Goal: Task Accomplishment & Management: Use online tool/utility

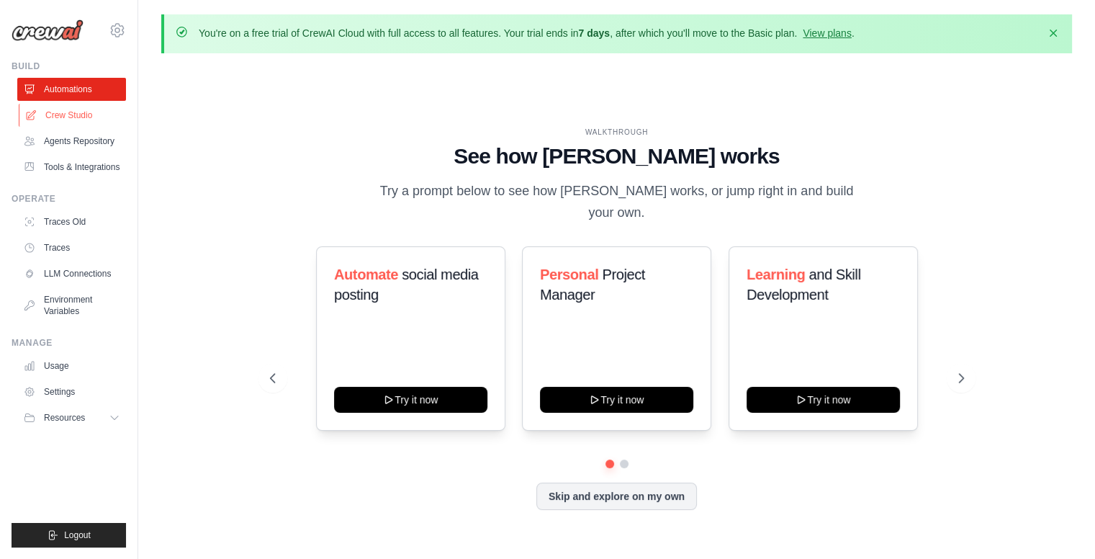
click at [66, 120] on link "Crew Studio" at bounding box center [73, 115] width 109 height 23
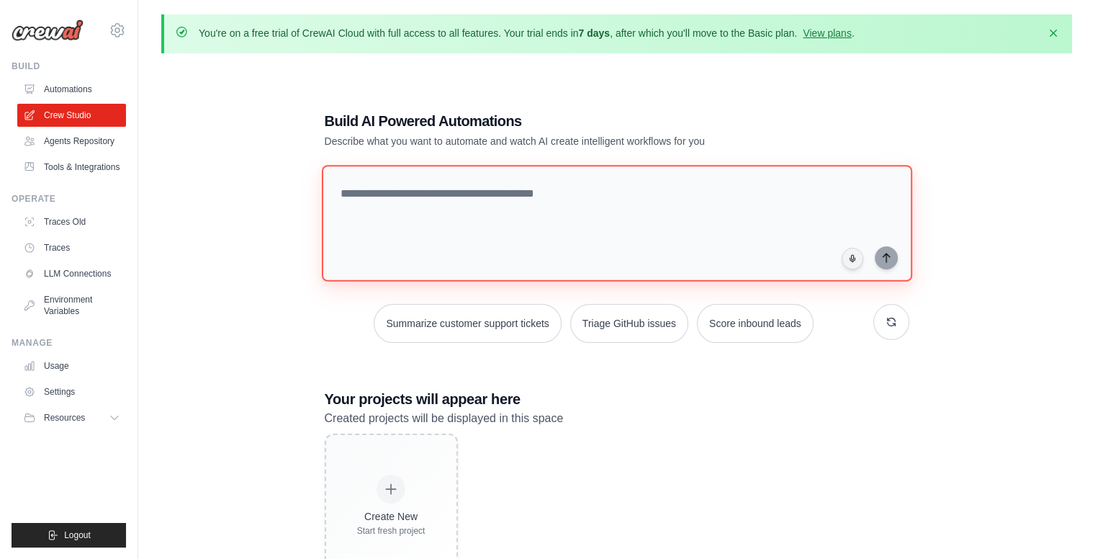
click at [488, 189] on textarea at bounding box center [616, 223] width 591 height 117
click at [539, 202] on textarea at bounding box center [616, 223] width 591 height 117
click at [538, 208] on textarea at bounding box center [616, 223] width 591 height 117
type textarea "**********"
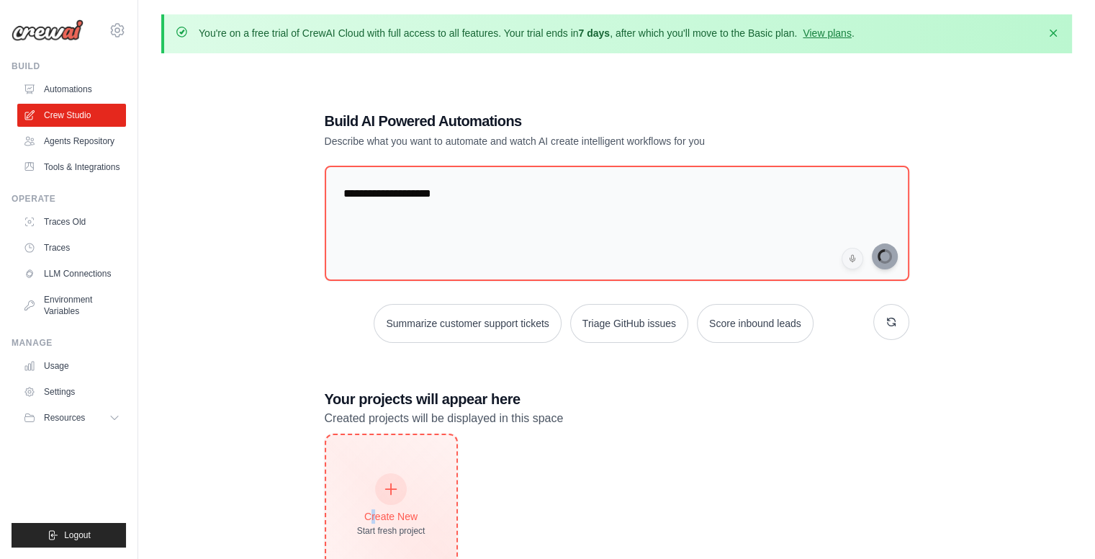
click at [372, 503] on div "Create New Start fresh project" at bounding box center [391, 506] width 68 height 62
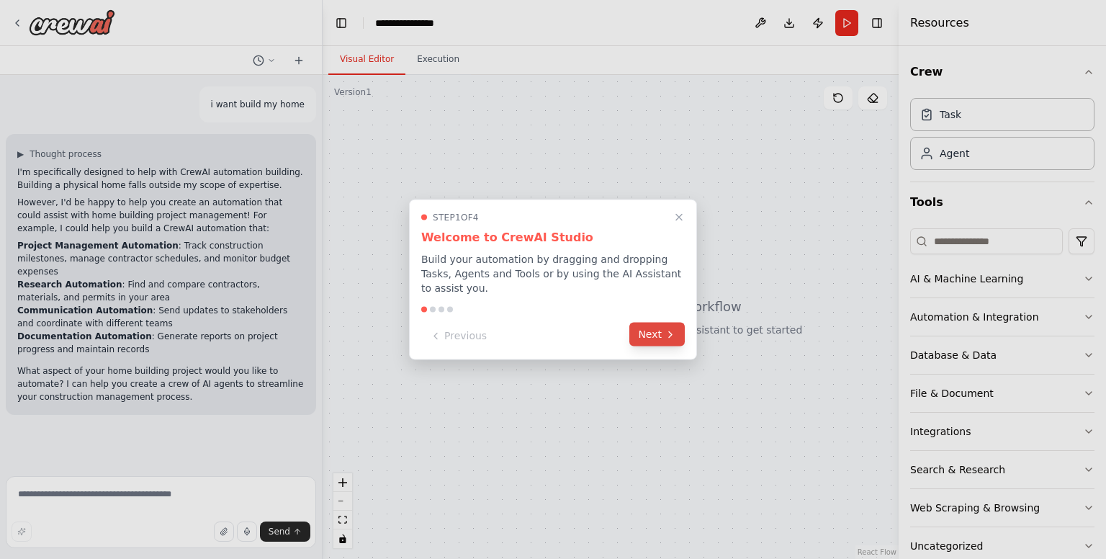
click at [668, 332] on button "Next" at bounding box center [656, 335] width 55 height 24
click at [667, 332] on div at bounding box center [553, 279] width 1106 height 559
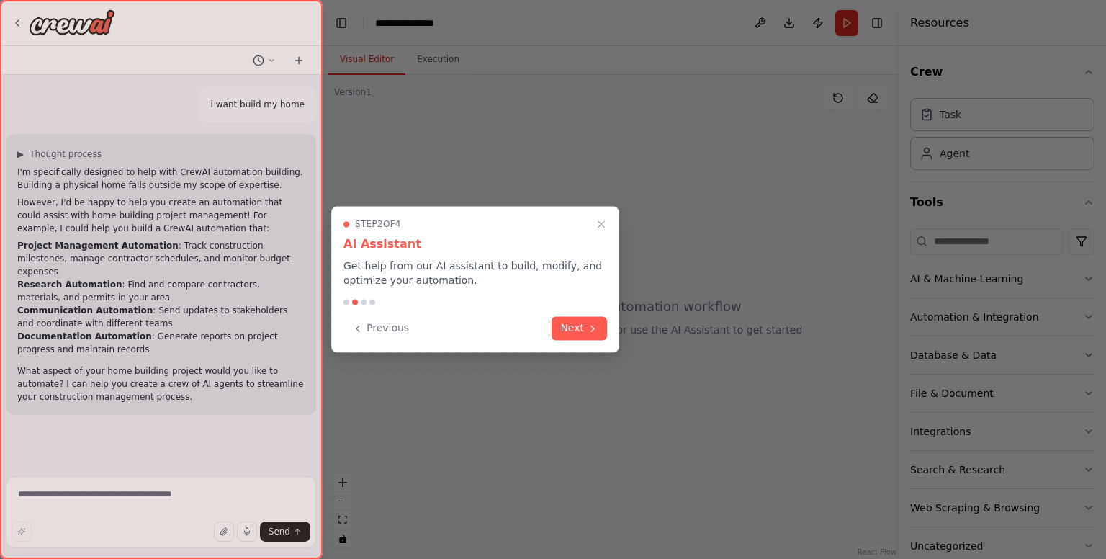
click at [667, 332] on div at bounding box center [553, 279] width 1106 height 559
click at [593, 329] on icon at bounding box center [593, 327] width 12 height 12
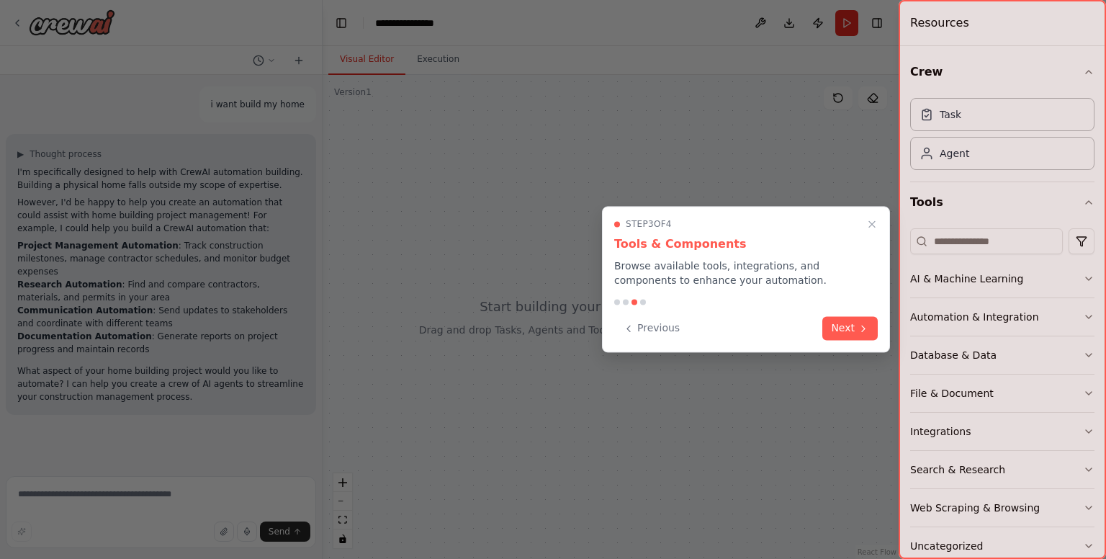
click at [845, 335] on button "Next" at bounding box center [849, 328] width 55 height 24
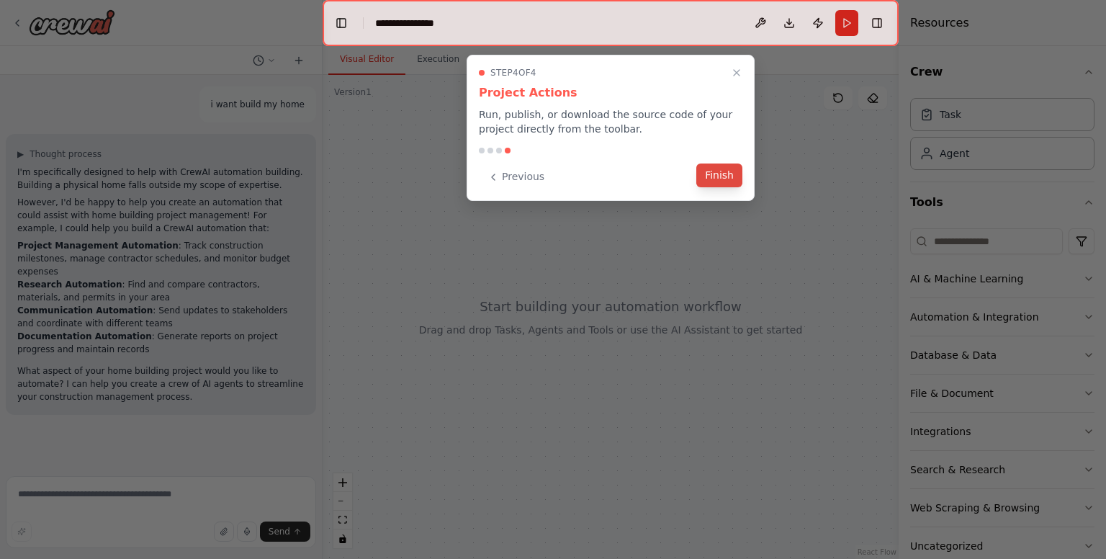
click at [712, 179] on button "Finish" at bounding box center [719, 175] width 46 height 24
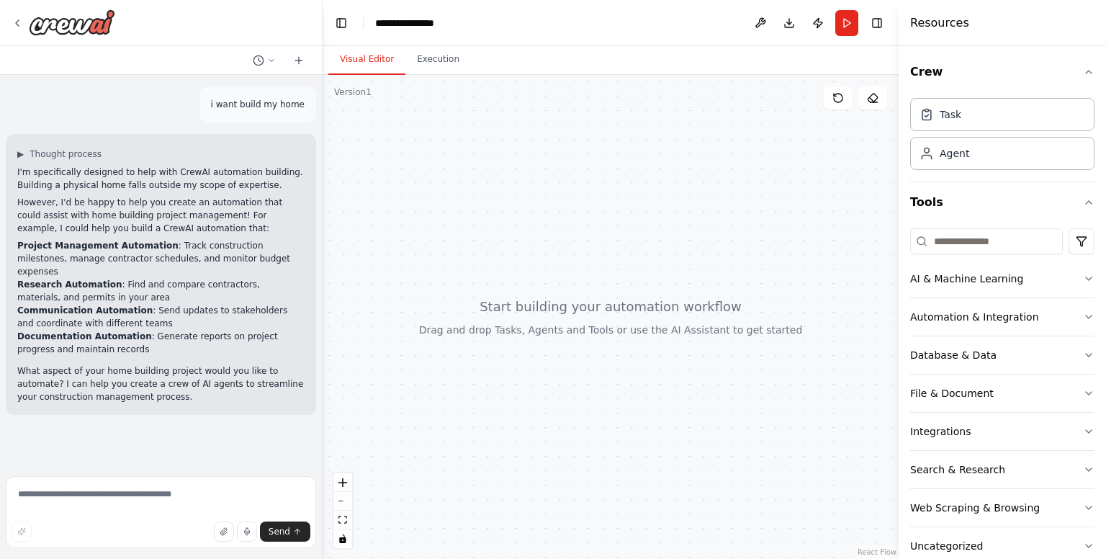
click at [611, 257] on div at bounding box center [611, 317] width 576 height 484
drag, startPoint x: 556, startPoint y: 296, endPoint x: 631, endPoint y: 383, distance: 114.9
click at [631, 383] on div at bounding box center [611, 317] width 576 height 484
click at [500, 185] on div at bounding box center [611, 317] width 576 height 484
click at [980, 282] on div "AI & Machine Learning" at bounding box center [966, 278] width 113 height 14
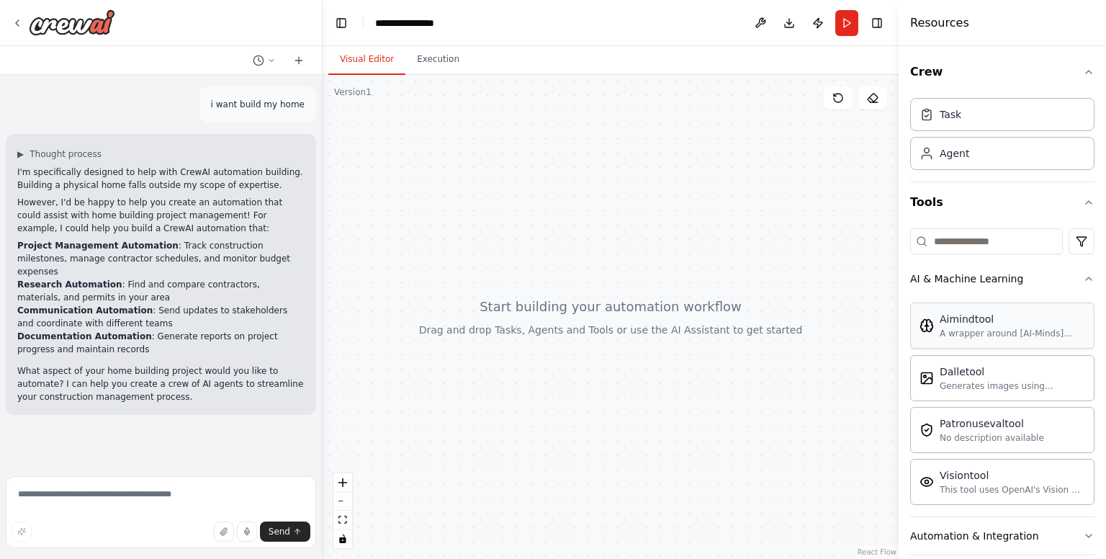
click at [1000, 335] on div "A wrapper around [AI-Minds](https://mindsdb.com/minds). Useful for when you nee…" at bounding box center [1012, 334] width 145 height 12
click at [979, 331] on div "A wrapper around [AI-Minds](https://mindsdb.com/minds). Useful for when you nee…" at bounding box center [1012, 334] width 145 height 12
click at [838, 109] on div "Version 1 Show Tools Hide Agents React Flow Press enter or space to select a no…" at bounding box center [611, 317] width 576 height 484
click at [427, 58] on button "Execution" at bounding box center [438, 60] width 66 height 30
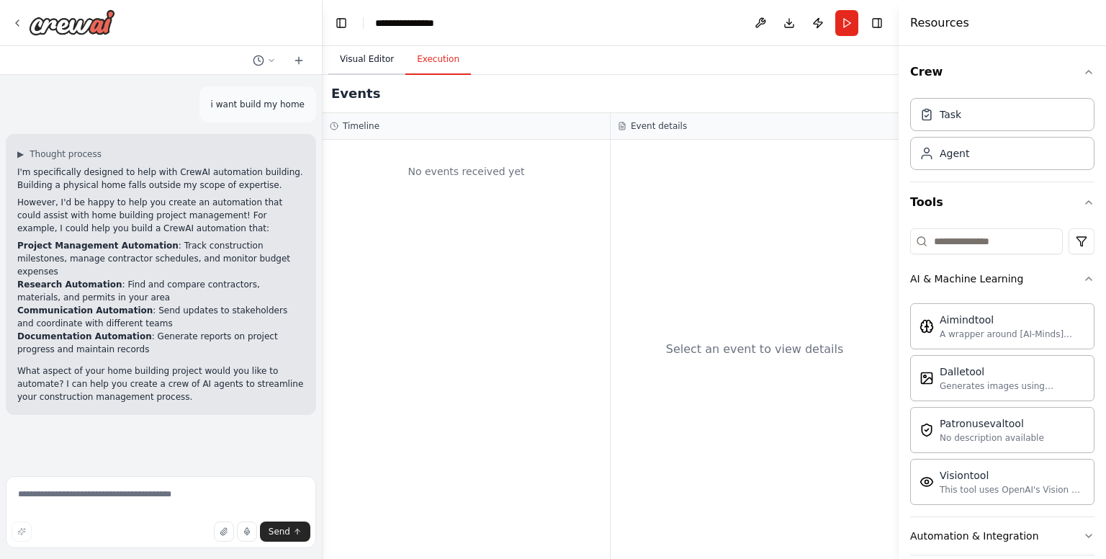
click at [351, 58] on button "Visual Editor" at bounding box center [366, 60] width 77 height 30
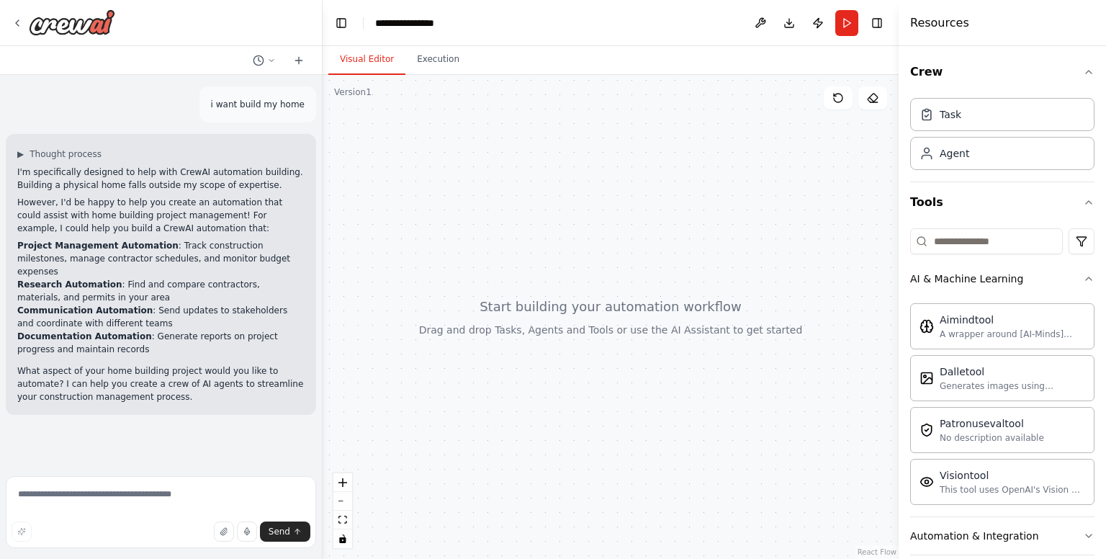
click at [73, 233] on p "However, I'd be happy to help you create an automation that could assist with h…" at bounding box center [160, 215] width 287 height 39
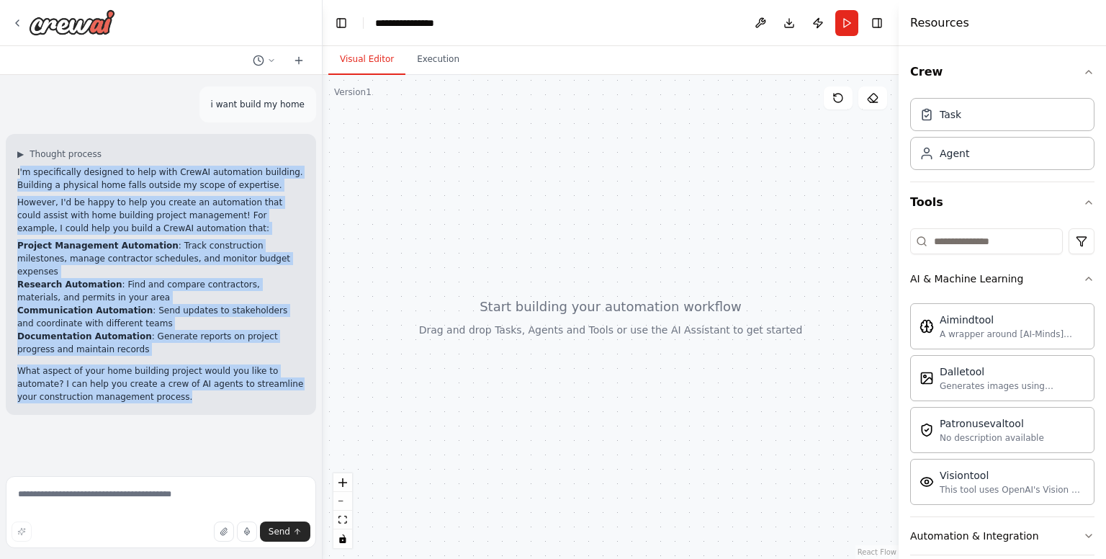
drag, startPoint x: 33, startPoint y: 184, endPoint x: 152, endPoint y: 377, distance: 227.3
click at [152, 377] on div "I'm specifically designed to help with CrewAI automation building. Building a p…" at bounding box center [160, 285] width 287 height 238
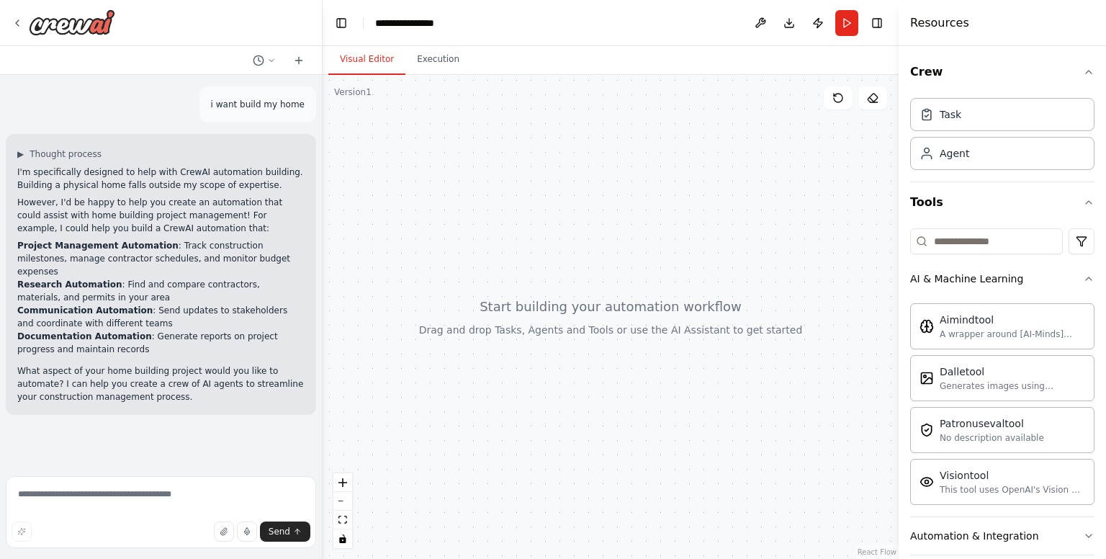
click at [10, 27] on div at bounding box center [161, 23] width 322 height 46
click at [15, 24] on icon at bounding box center [18, 23] width 12 height 12
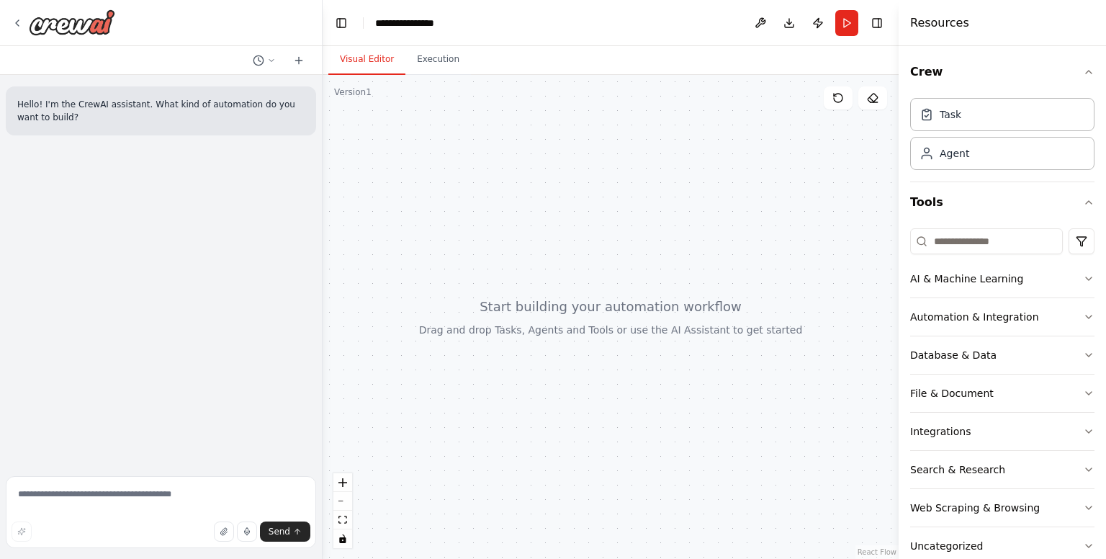
click at [537, 104] on div at bounding box center [611, 317] width 576 height 484
drag, startPoint x: 537, startPoint y: 104, endPoint x: 439, endPoint y: 115, distance: 98.5
click at [439, 115] on div at bounding box center [611, 317] width 576 height 484
drag, startPoint x: 141, startPoint y: 113, endPoint x: 192, endPoint y: 120, distance: 50.8
click at [192, 120] on p "Hello! I'm the CrewAI assistant. What kind of automation do you want to build?" at bounding box center [160, 111] width 287 height 26
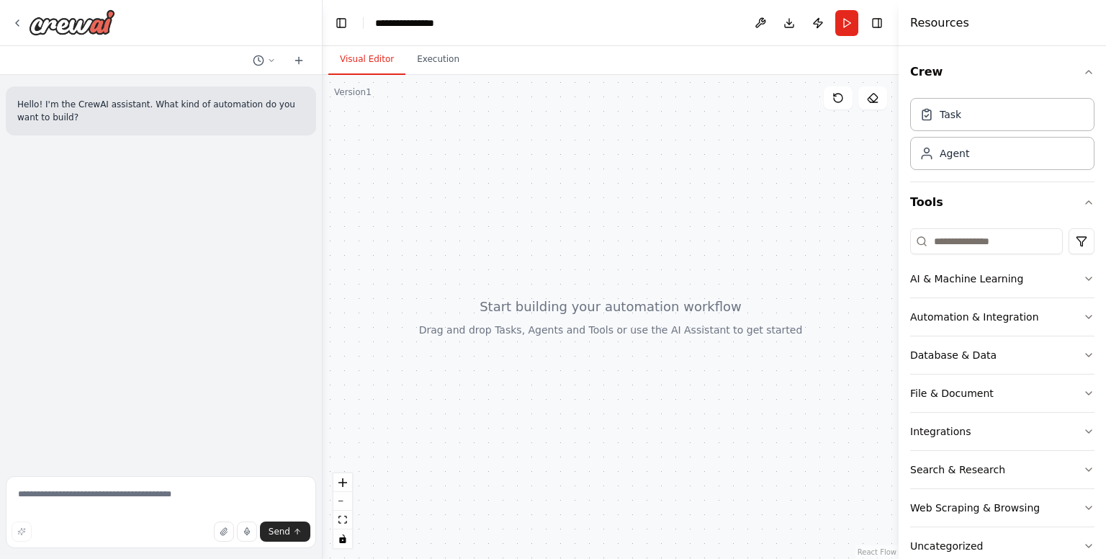
drag, startPoint x: 259, startPoint y: 113, endPoint x: 683, endPoint y: 237, distance: 441.2
click at [683, 237] on div at bounding box center [611, 317] width 576 height 484
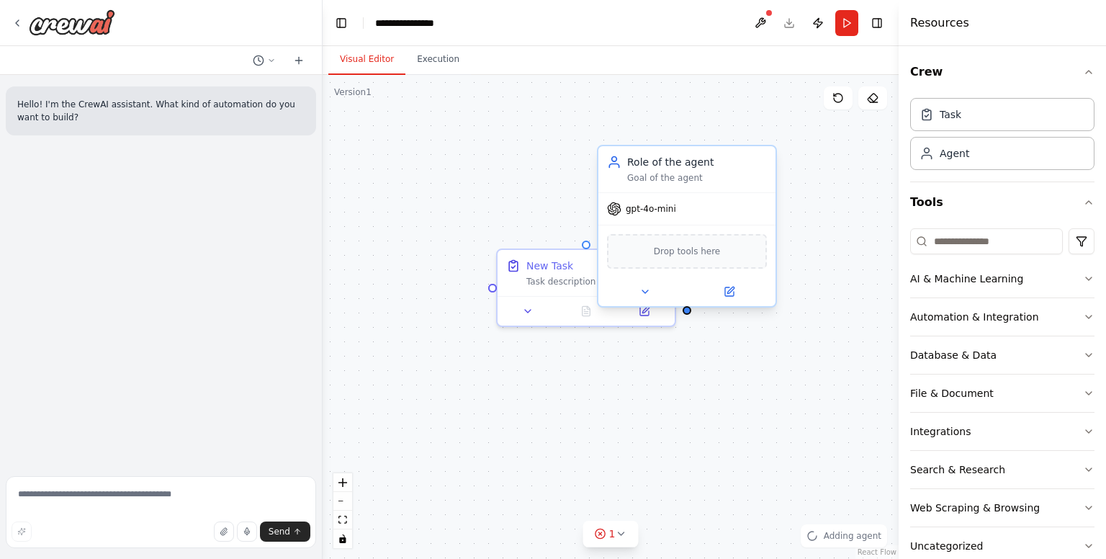
drag, startPoint x: 622, startPoint y: 242, endPoint x: 729, endPoint y: 194, distance: 116.7
click at [699, 222] on div "gpt-4o-mini" at bounding box center [686, 209] width 177 height 32
click at [659, 216] on div "gpt-4o-mini" at bounding box center [686, 209] width 177 height 32
click at [681, 263] on div "Drop tools here" at bounding box center [687, 251] width 160 height 35
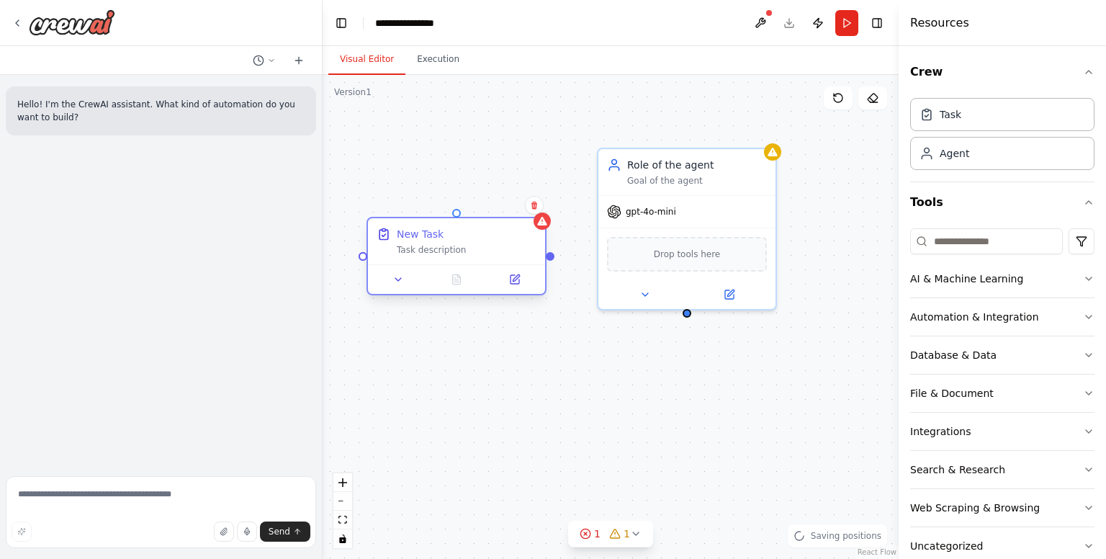
drag, startPoint x: 547, startPoint y: 269, endPoint x: 409, endPoint y: 232, distance: 142.4
click at [408, 232] on div "New Task Task description" at bounding box center [467, 241] width 140 height 29
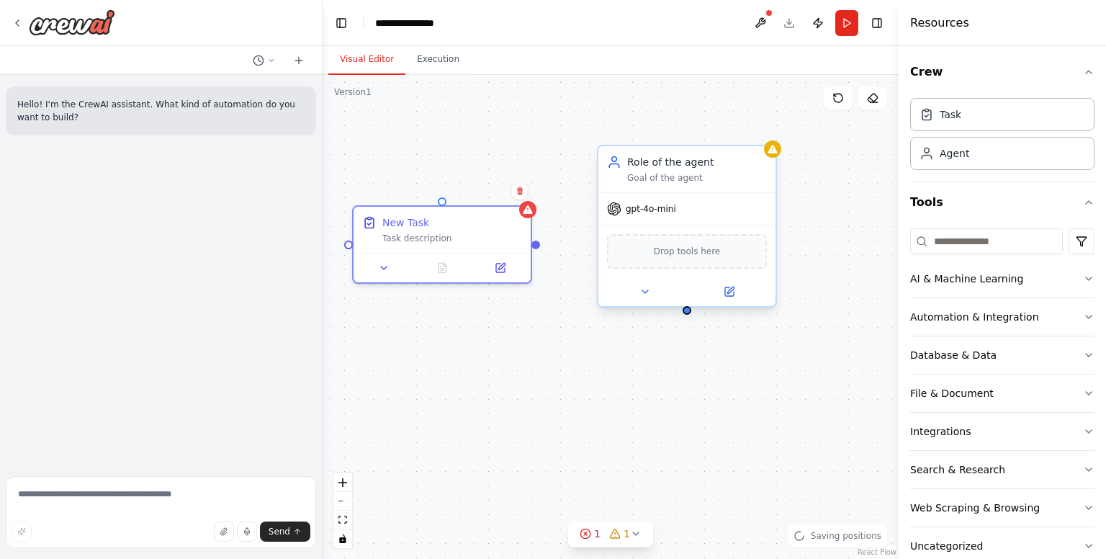
drag, startPoint x: 623, startPoint y: 290, endPoint x: 601, endPoint y: 289, distance: 22.4
click at [621, 290] on button at bounding box center [644, 291] width 81 height 17
click at [683, 259] on div "Drop tools here" at bounding box center [687, 251] width 160 height 35
drag, startPoint x: 977, startPoint y: 274, endPoint x: 835, endPoint y: 263, distance: 141.6
click at [830, 263] on div "**********" at bounding box center [553, 279] width 1106 height 559
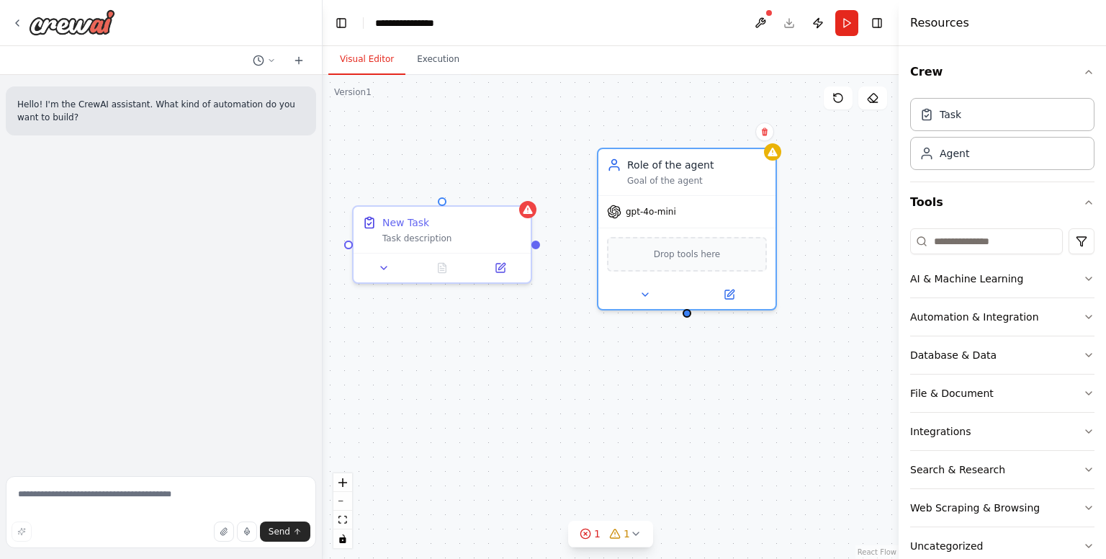
drag, startPoint x: 1030, startPoint y: 274, endPoint x: 809, endPoint y: 262, distance: 220.7
click at [809, 262] on div "**********" at bounding box center [553, 279] width 1106 height 559
drag, startPoint x: 936, startPoint y: 279, endPoint x: 675, endPoint y: 259, distance: 262.2
click at [675, 259] on div "**********" at bounding box center [553, 279] width 1106 height 559
click at [1083, 287] on div "Crew Task Agent Tools AI & Machine Learning Automation & Integration Database &…" at bounding box center [1002, 302] width 207 height 513
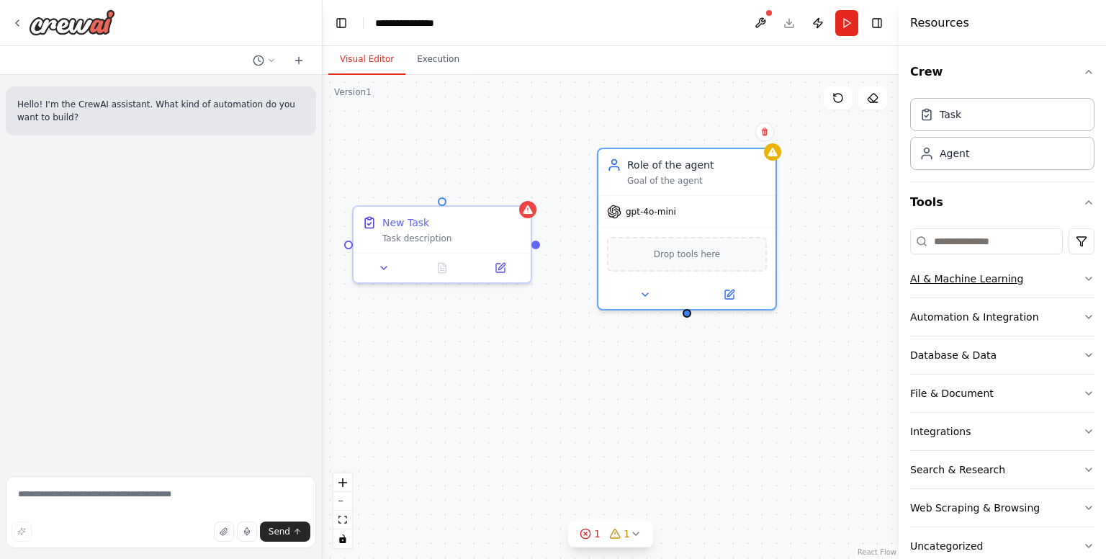
click at [1083, 279] on icon "button" at bounding box center [1089, 279] width 12 height 12
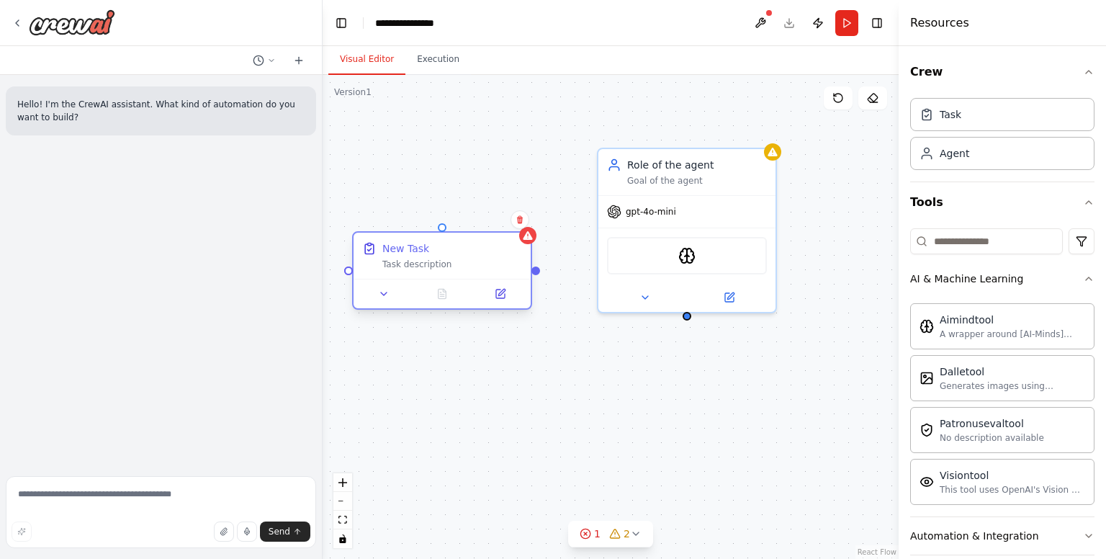
drag, startPoint x: 483, startPoint y: 226, endPoint x: 496, endPoint y: 303, distance: 78.3
click at [496, 270] on div "New Task Task description" at bounding box center [452, 255] width 140 height 29
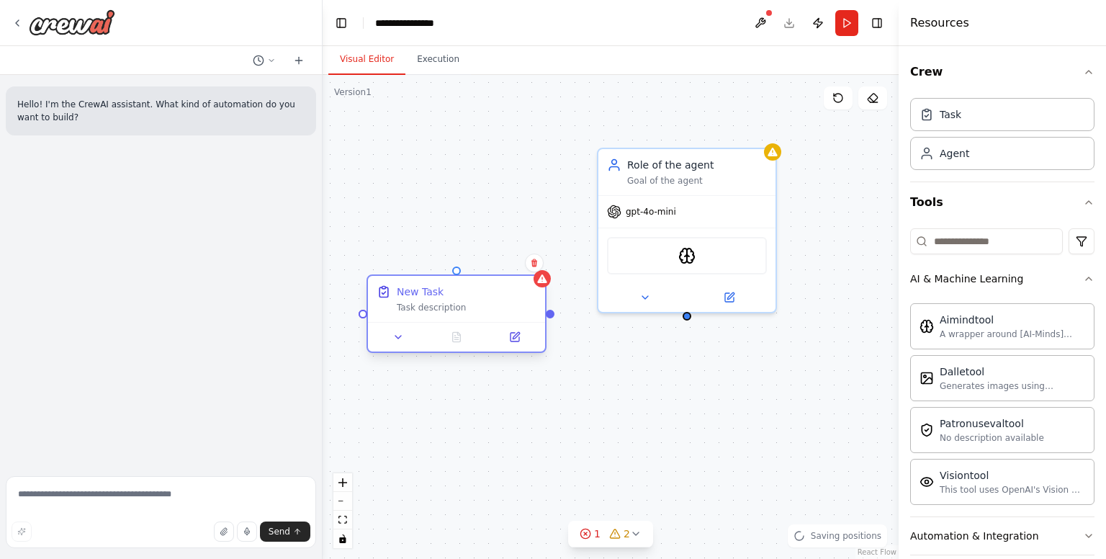
click at [539, 289] on div "New Task Task description" at bounding box center [456, 299] width 177 height 46
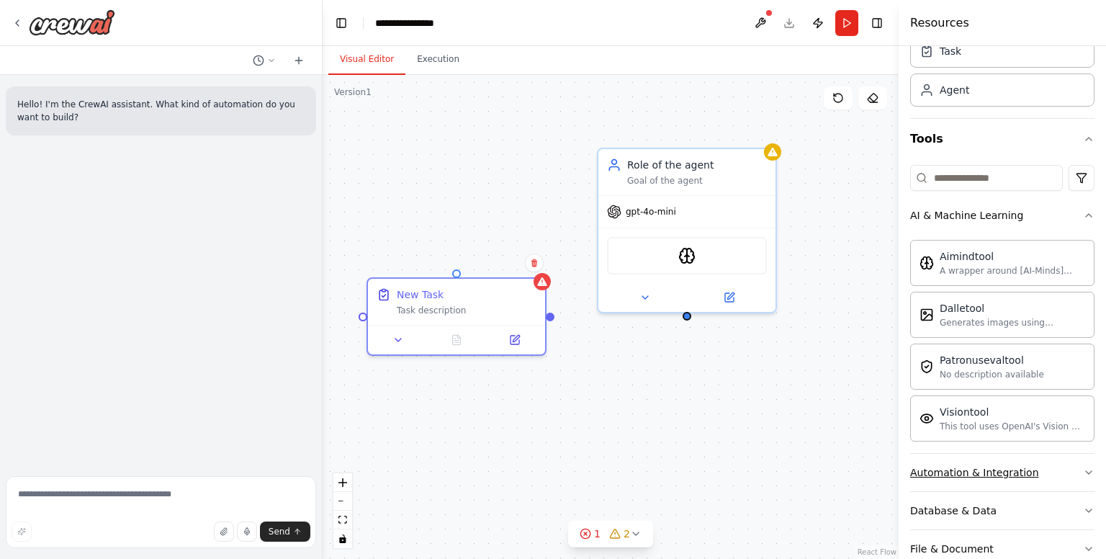
scroll to position [72, 0]
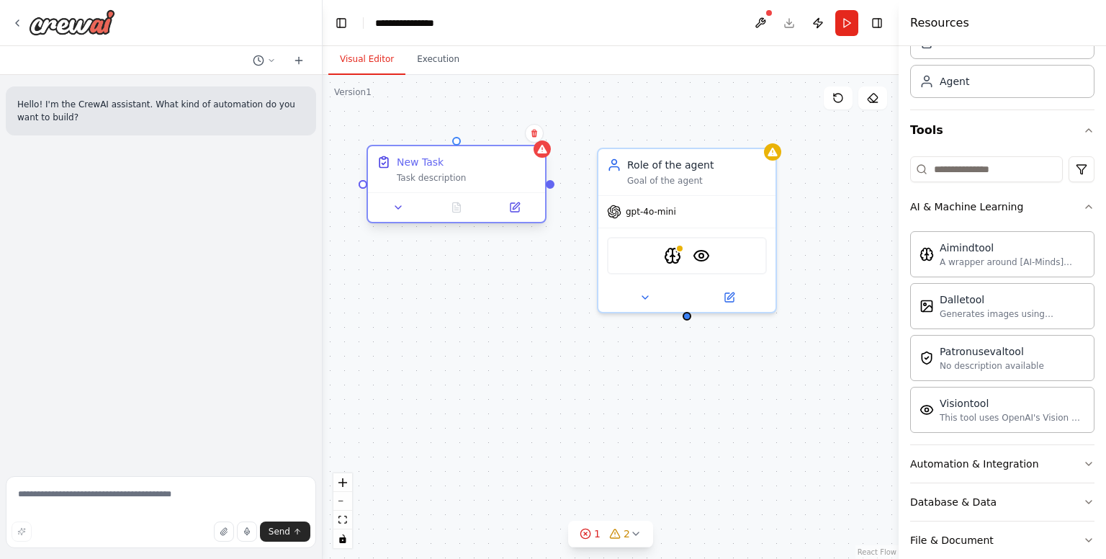
drag, startPoint x: 486, startPoint y: 255, endPoint x: 490, endPoint y: 175, distance: 80.0
click at [490, 175] on div "Task description" at bounding box center [467, 178] width 140 height 12
click at [520, 215] on div at bounding box center [456, 207] width 177 height 30
click at [518, 213] on button at bounding box center [515, 207] width 50 height 17
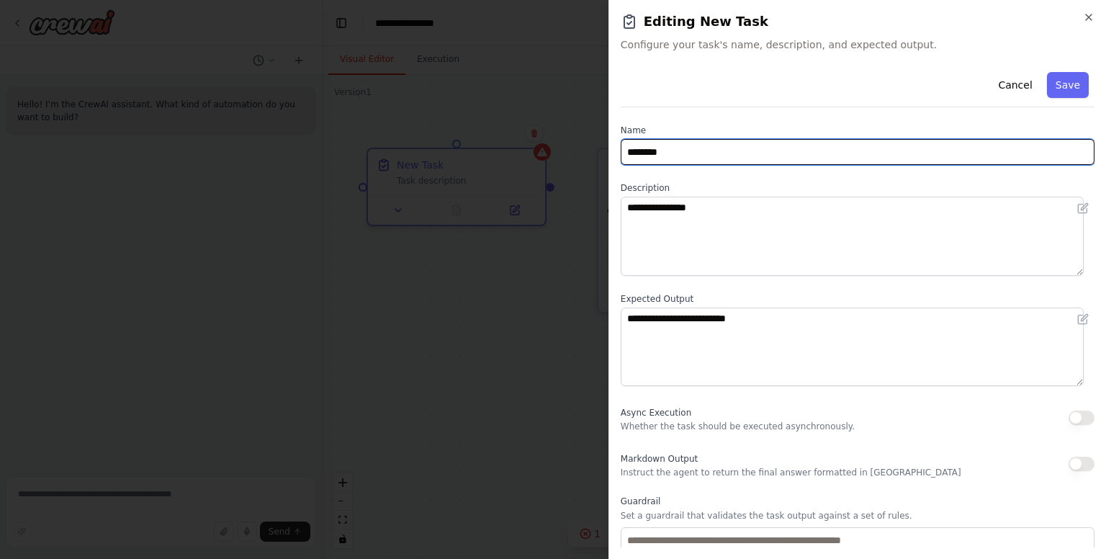
click at [697, 156] on input "********" at bounding box center [858, 152] width 474 height 26
type input "*"
type input "****"
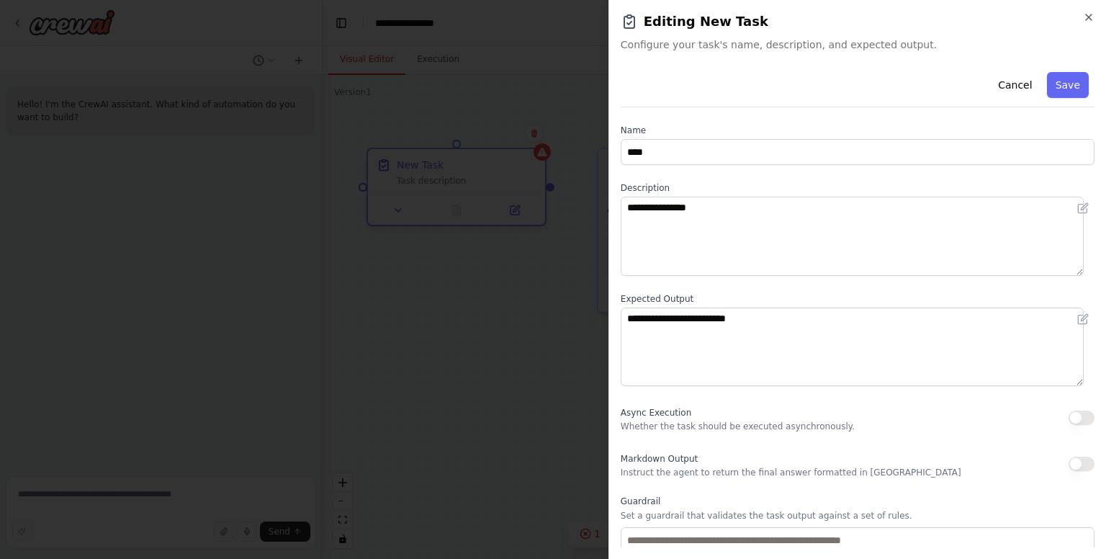
click at [1080, 81] on div "Cancel Save" at bounding box center [858, 86] width 474 height 41
click at [1068, 84] on button "Save" at bounding box center [1068, 85] width 42 height 26
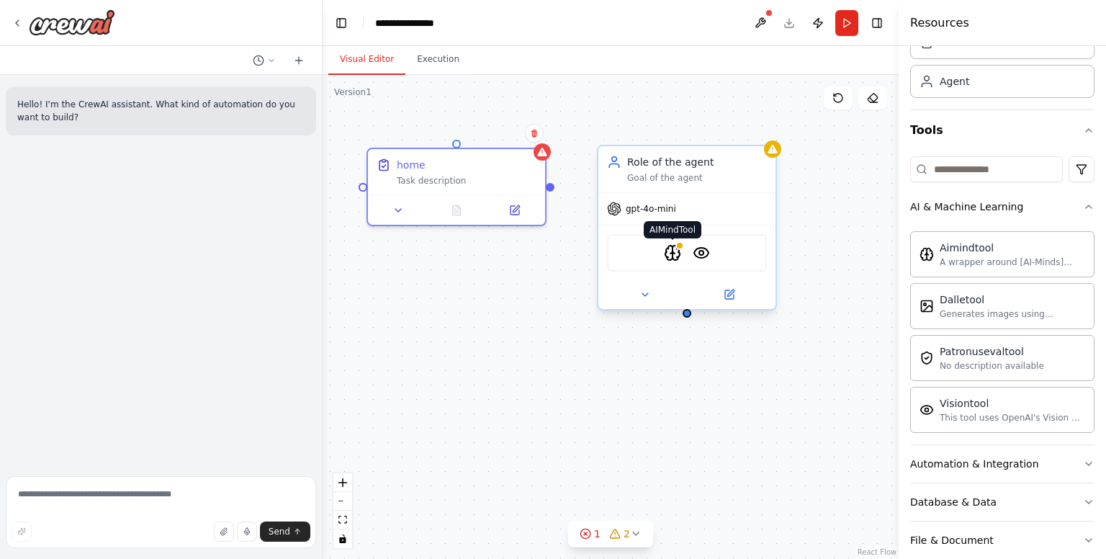
click at [671, 250] on img at bounding box center [672, 252] width 17 height 17
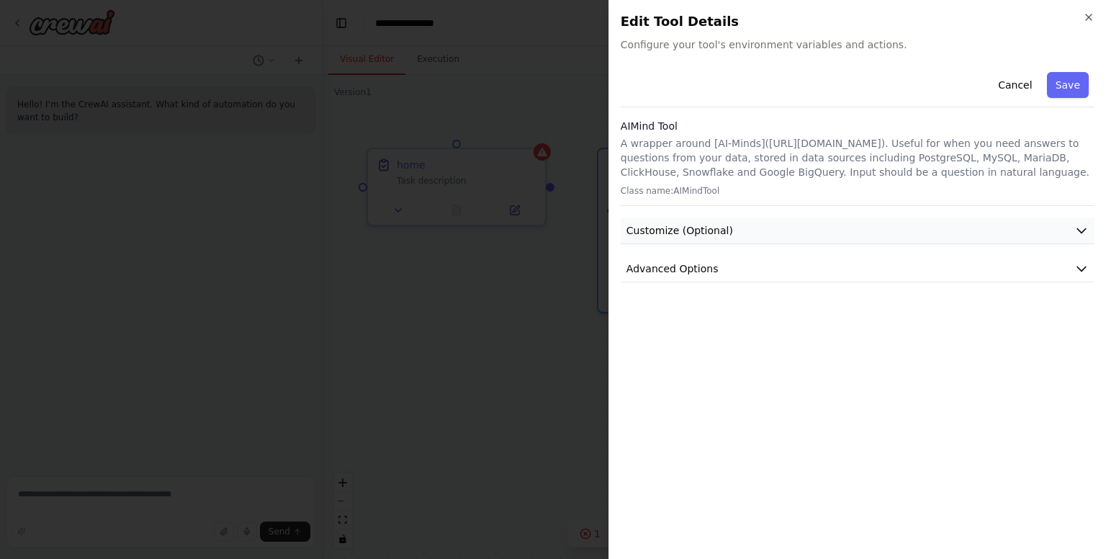
click at [784, 228] on button "Customize (Optional)" at bounding box center [858, 230] width 474 height 27
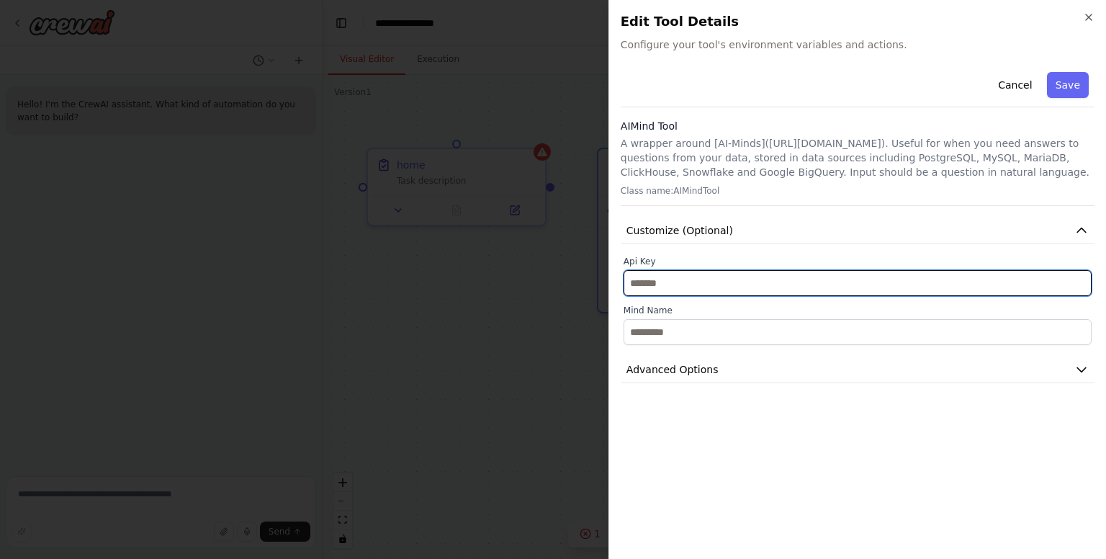
click at [719, 279] on input "text" at bounding box center [858, 283] width 468 height 26
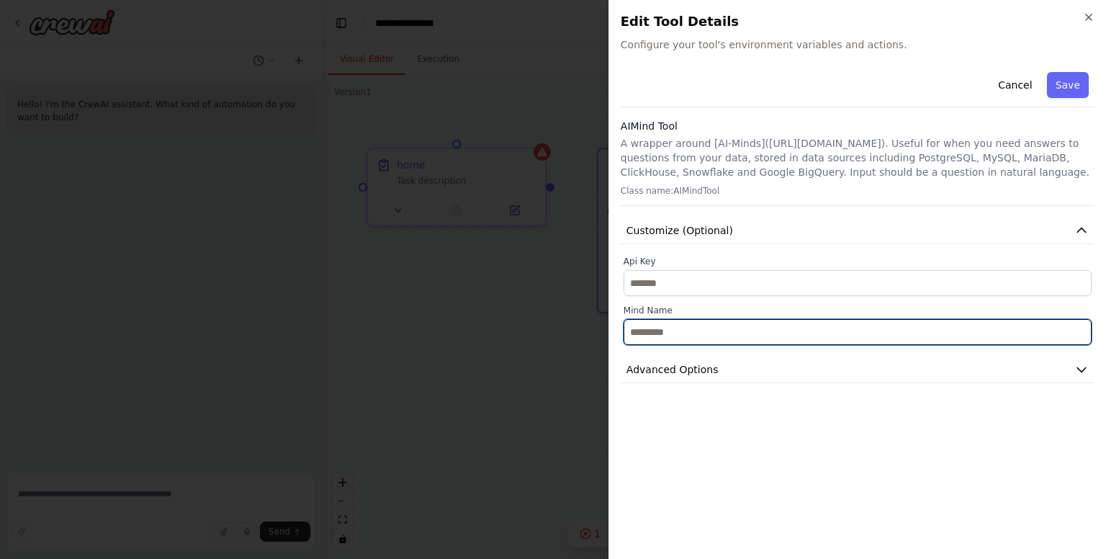
click at [766, 320] on input "text" at bounding box center [858, 332] width 468 height 26
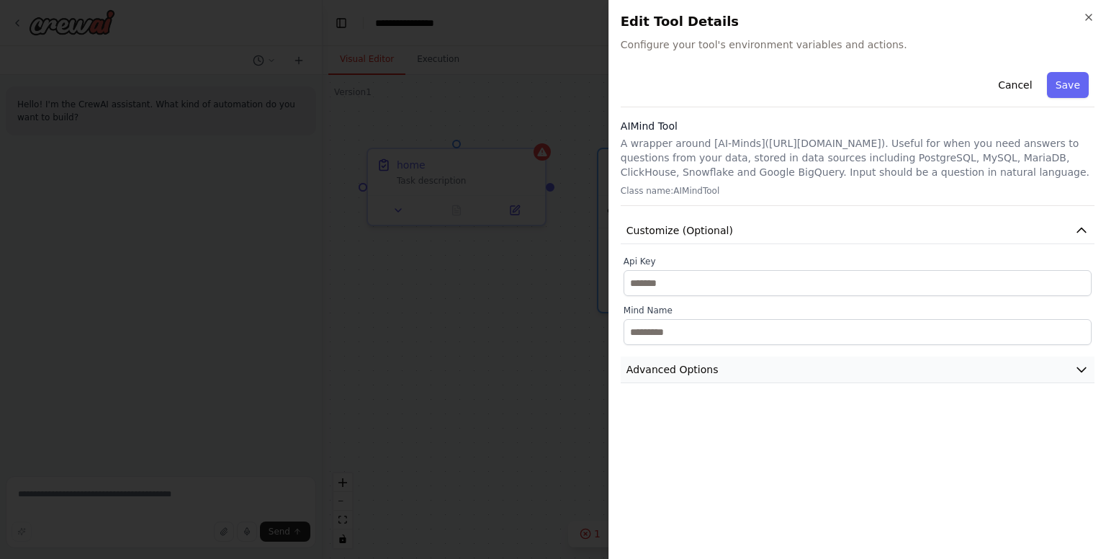
click at [755, 373] on button "Advanced Options" at bounding box center [858, 369] width 474 height 27
click at [1098, 16] on div "Close Edit Tool Details Configure your tool's environment variables and actions…" at bounding box center [858, 279] width 498 height 559
click at [1087, 15] on icon "button" at bounding box center [1089, 17] width 6 height 6
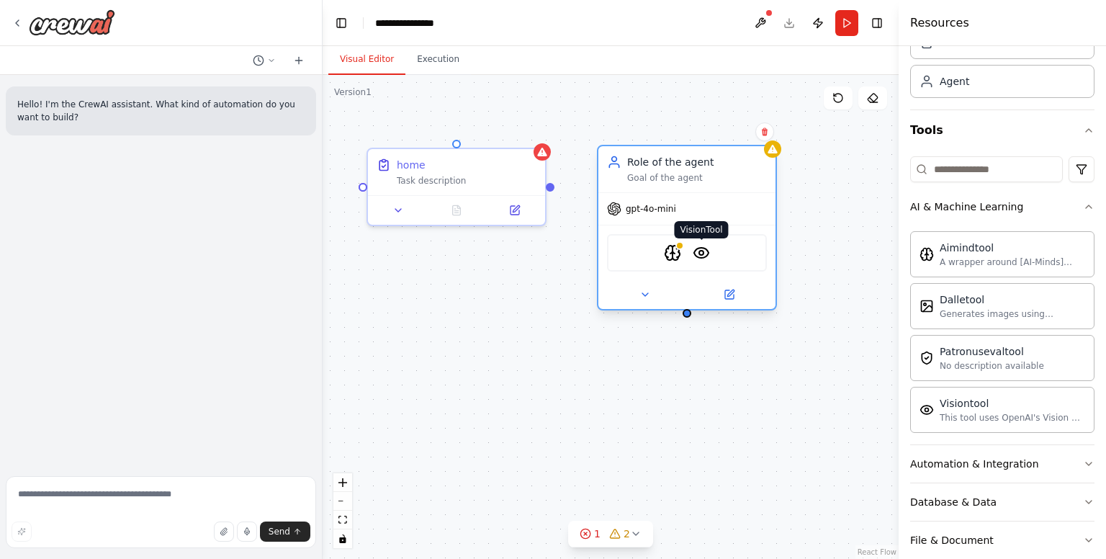
click at [700, 254] on img at bounding box center [701, 252] width 17 height 17
click at [671, 259] on img at bounding box center [672, 252] width 17 height 17
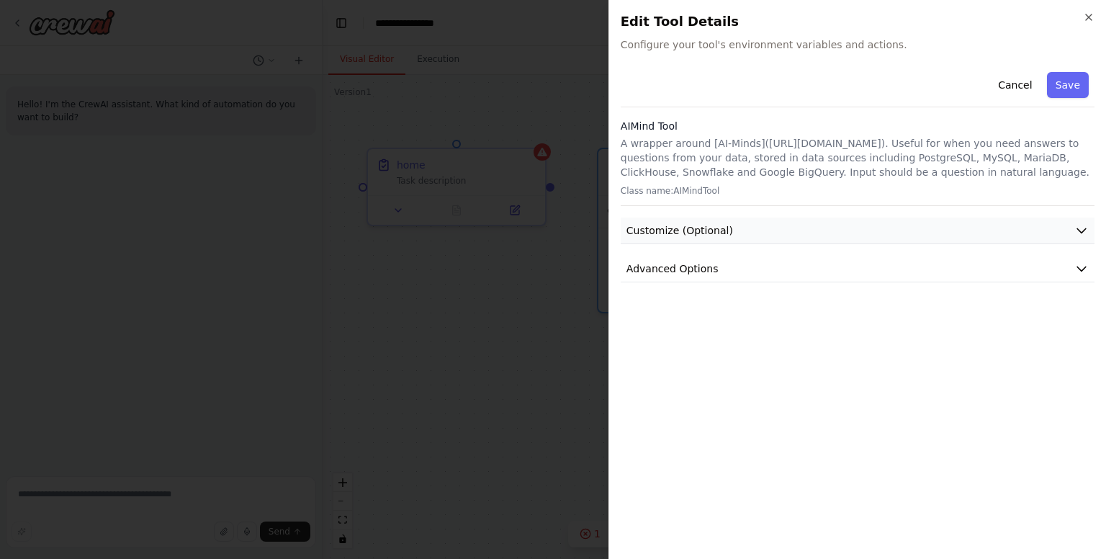
click at [821, 230] on button "Customize (Optional)" at bounding box center [858, 230] width 474 height 27
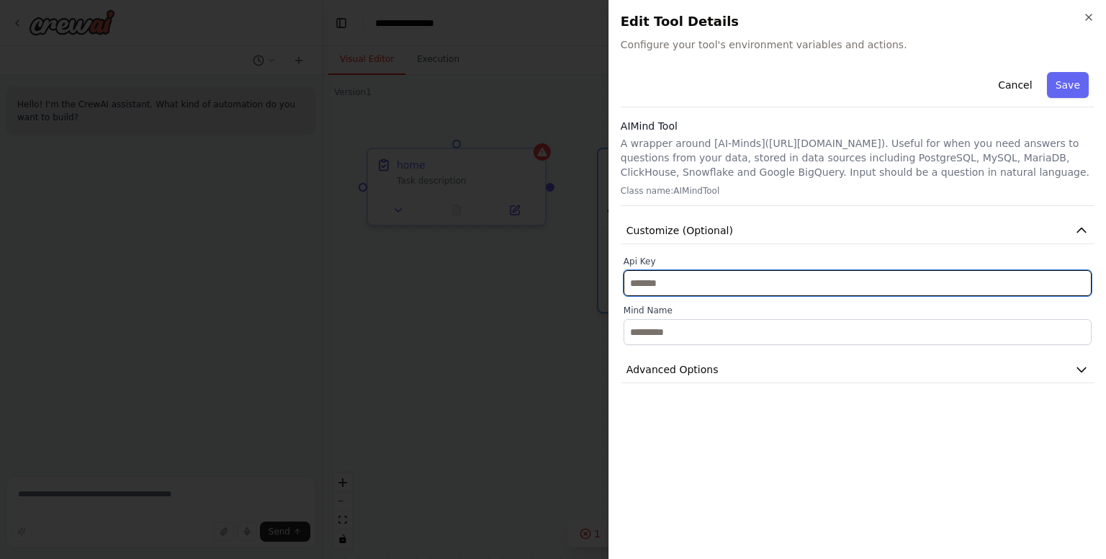
click at [791, 274] on input "text" at bounding box center [858, 283] width 468 height 26
type input "*"
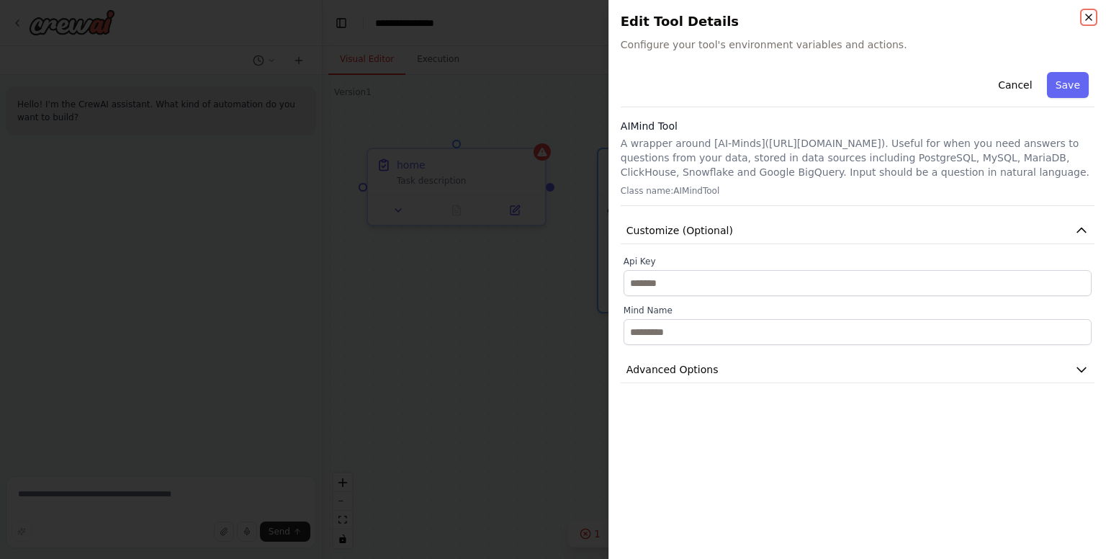
click at [1088, 12] on icon "button" at bounding box center [1089, 18] width 12 height 12
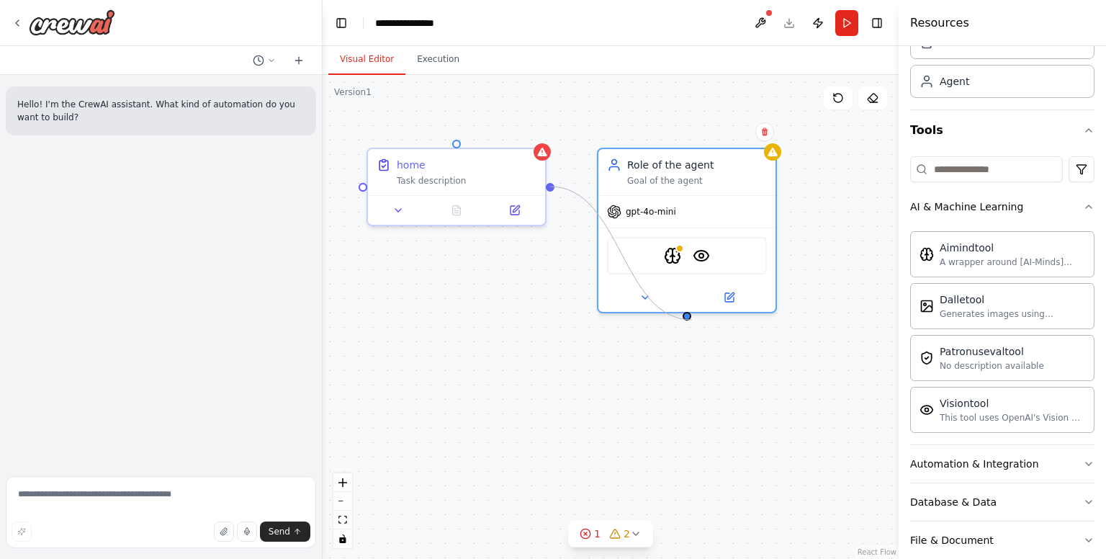
drag, startPoint x: 550, startPoint y: 188, endPoint x: 692, endPoint y: 315, distance: 190.7
click at [692, 315] on div "home Task description Role of the agent Goal of the agent gpt-4o-mini AIMindToo…" at bounding box center [611, 317] width 576 height 484
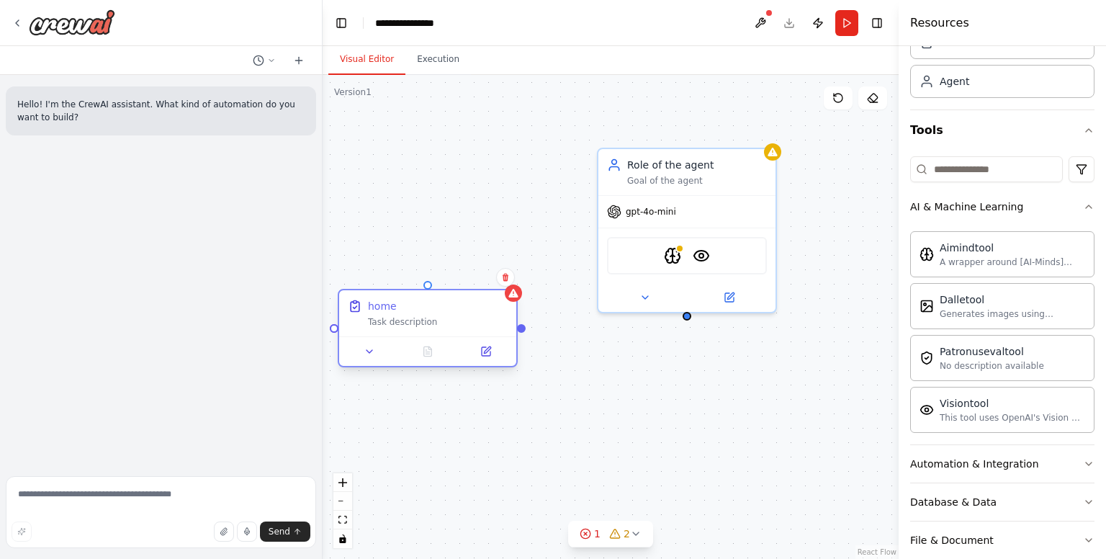
drag, startPoint x: 426, startPoint y: 182, endPoint x: 452, endPoint y: 269, distance: 90.2
click at [452, 299] on div "home Task description" at bounding box center [438, 313] width 140 height 29
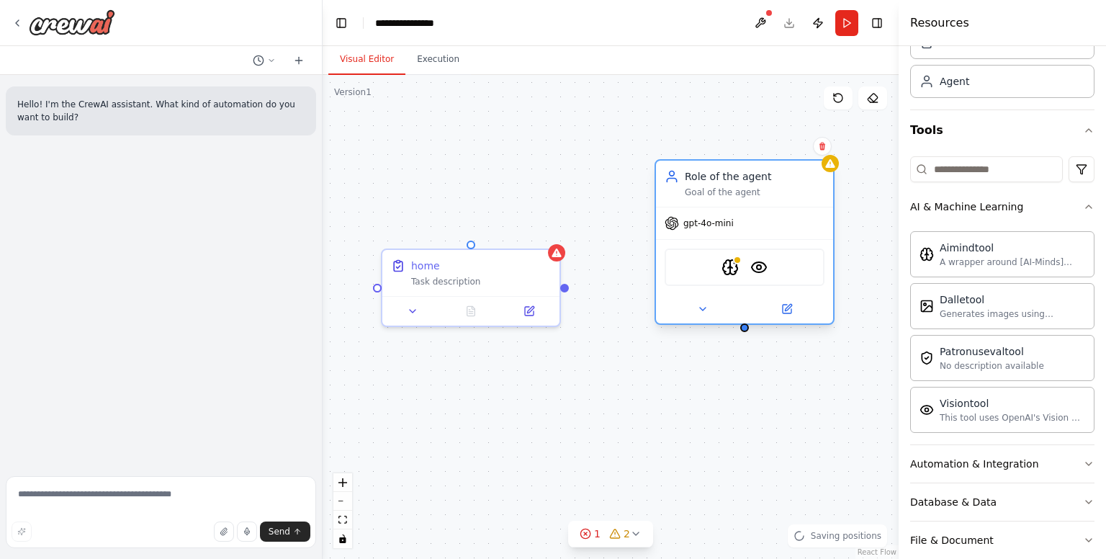
drag, startPoint x: 695, startPoint y: 169, endPoint x: 760, endPoint y: 191, distance: 69.2
click at [757, 184] on div "Role of the agent Goal of the agent" at bounding box center [755, 183] width 140 height 29
click at [727, 271] on img at bounding box center [730, 267] width 17 height 17
click at [734, 269] on img at bounding box center [730, 267] width 17 height 17
drag, startPoint x: 472, startPoint y: 244, endPoint x: 749, endPoint y: 326, distance: 288.3
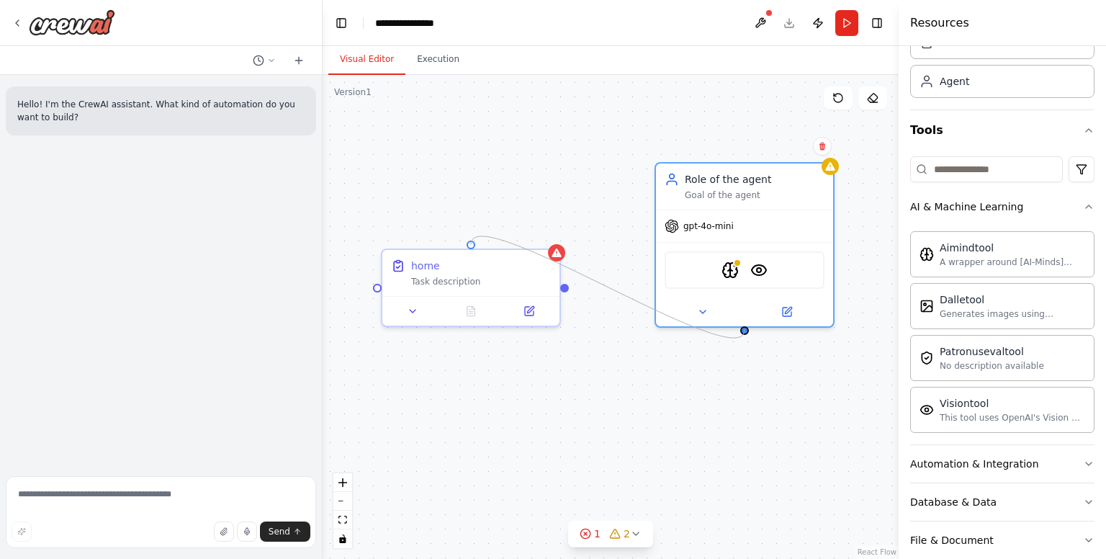
click at [749, 326] on div "home Task description Role of the agent Goal of the agent gpt-4o-mini AIMindToo…" at bounding box center [611, 318] width 576 height 484
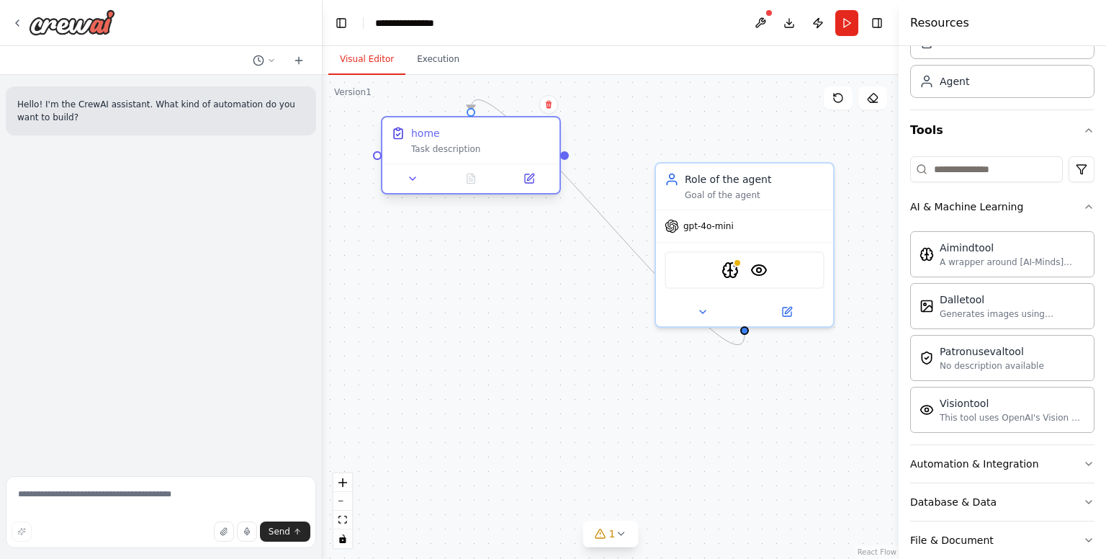
drag, startPoint x: 493, startPoint y: 264, endPoint x: 509, endPoint y: 141, distance: 124.3
click at [486, 133] on div "home" at bounding box center [481, 133] width 140 height 14
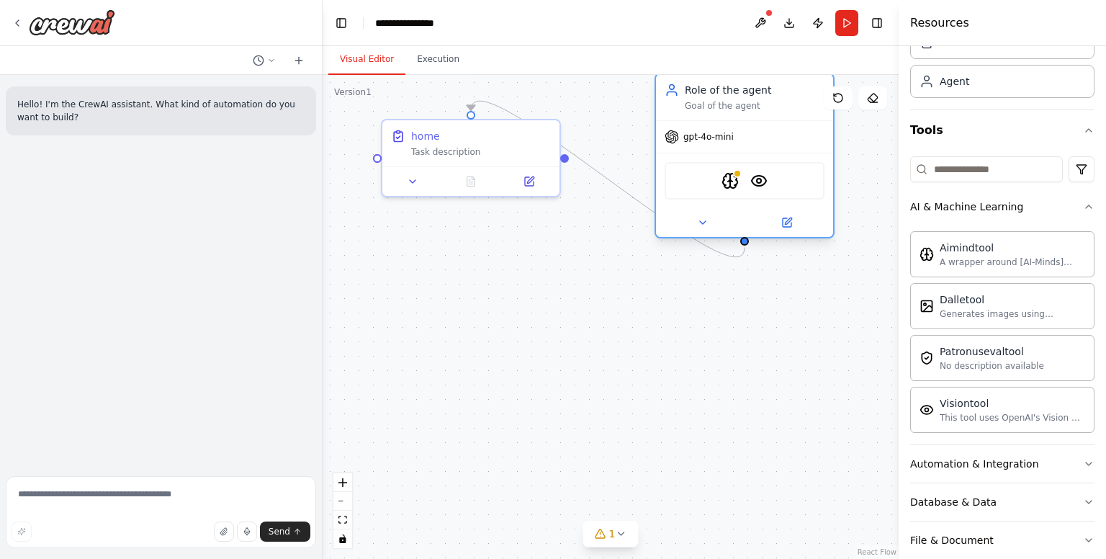
drag, startPoint x: 746, startPoint y: 187, endPoint x: 739, endPoint y: 102, distance: 85.3
click at [739, 102] on div "Goal of the agent" at bounding box center [755, 106] width 140 height 12
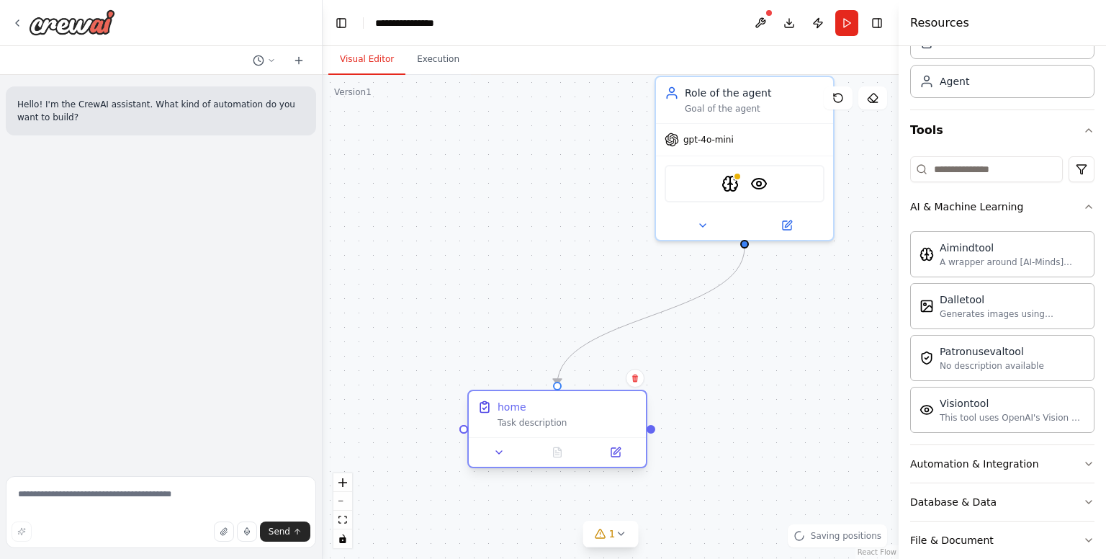
drag, startPoint x: 525, startPoint y: 145, endPoint x: 607, endPoint y: 410, distance: 276.8
click at [608, 412] on div "home Task description" at bounding box center [568, 414] width 140 height 29
click at [103, 488] on textarea at bounding box center [161, 512] width 310 height 72
type textarea "**********"
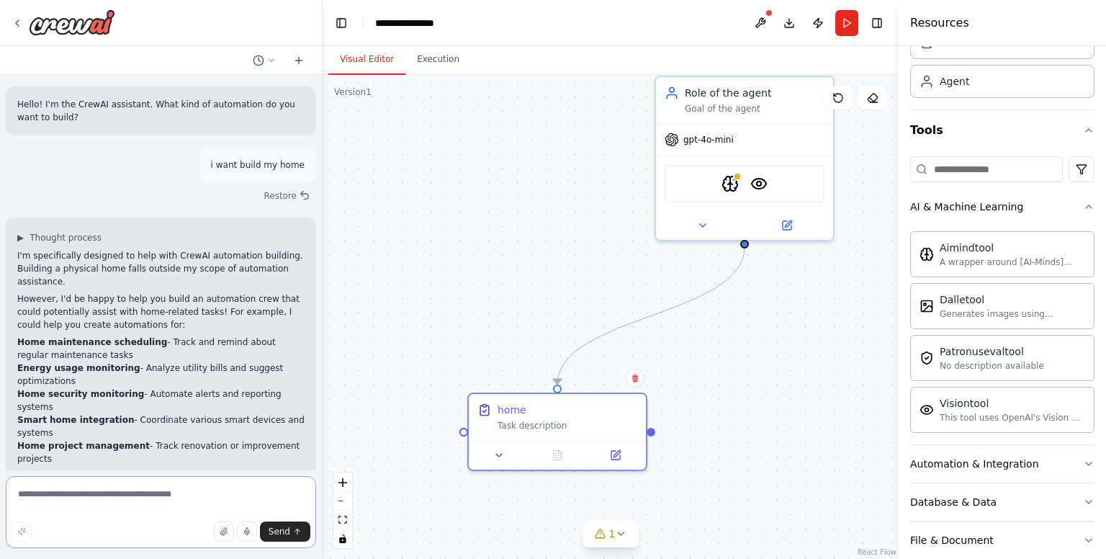
click at [115, 493] on textarea at bounding box center [161, 512] width 310 height 72
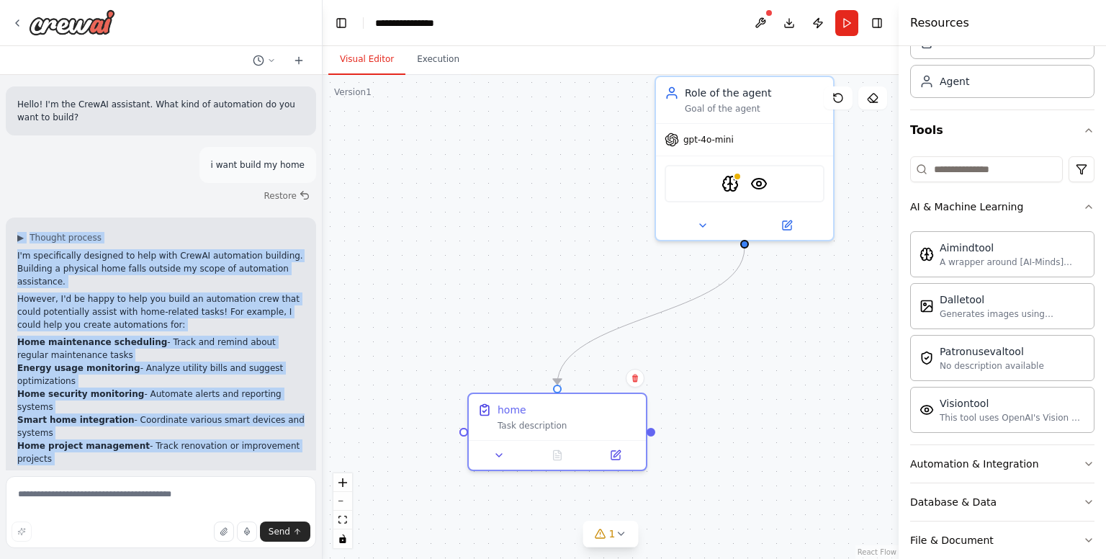
drag, startPoint x: 259, startPoint y: 421, endPoint x: 13, endPoint y: 237, distance: 307.2
click at [13, 237] on div "▶ Thought process I'm specifically designed to help with CrewAI automation buil…" at bounding box center [161, 357] width 310 height 281
click at [572, 170] on div ".deletable-edge-delete-btn { width: 20px; height: 20px; border: 0px solid #ffff…" at bounding box center [611, 317] width 576 height 484
click at [514, 195] on div ".deletable-edge-delete-btn { width: 20px; height: 20px; border: 0px solid #ffff…" at bounding box center [611, 317] width 576 height 484
click at [242, 314] on p "However, I'd be happy to help you build an automation crew that could potential…" at bounding box center [160, 311] width 287 height 39
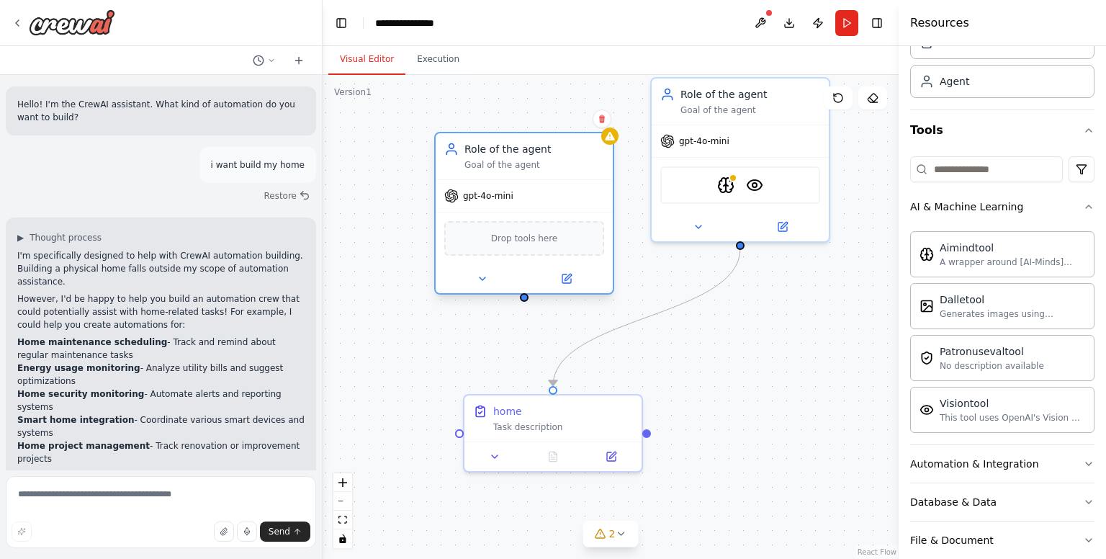
drag, startPoint x: 567, startPoint y: 204, endPoint x: 510, endPoint y: 151, distance: 78.5
click at [510, 159] on div "Goal of the agent" at bounding box center [534, 165] width 140 height 12
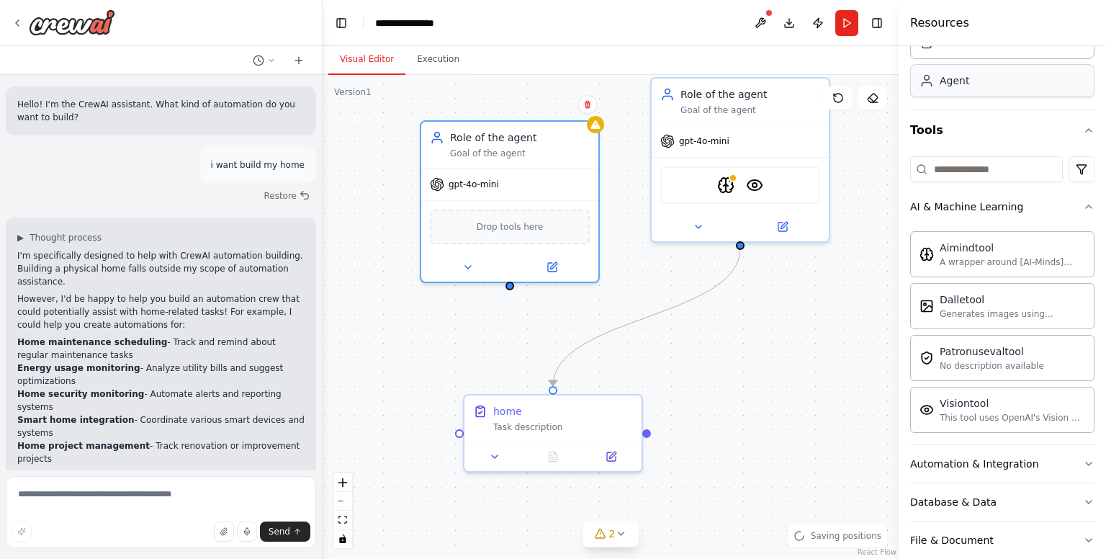
click at [951, 89] on div "Agent" at bounding box center [1002, 80] width 184 height 33
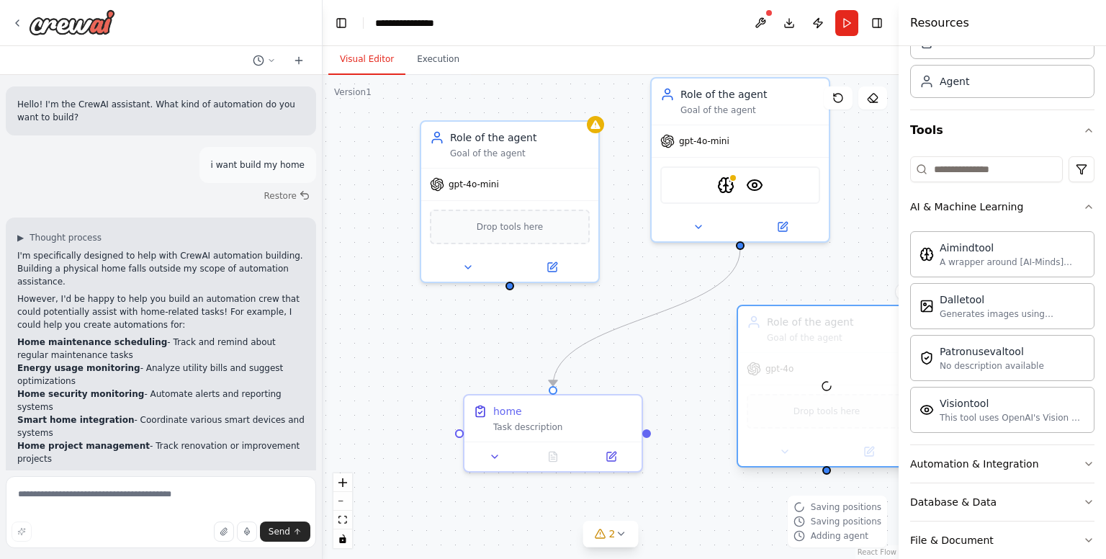
drag, startPoint x: 843, startPoint y: 390, endPoint x: 755, endPoint y: 339, distance: 101.7
click at [755, 339] on div at bounding box center [826, 386] width 177 height 160
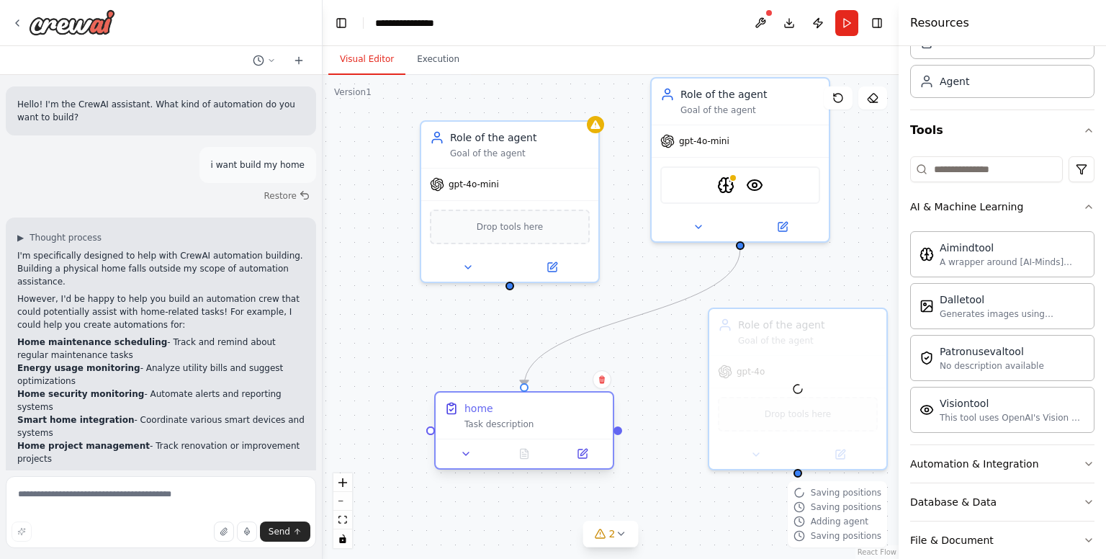
drag, startPoint x: 603, startPoint y: 418, endPoint x: 557, endPoint y: 419, distance: 45.4
click at [557, 419] on div "home Task description" at bounding box center [534, 415] width 140 height 29
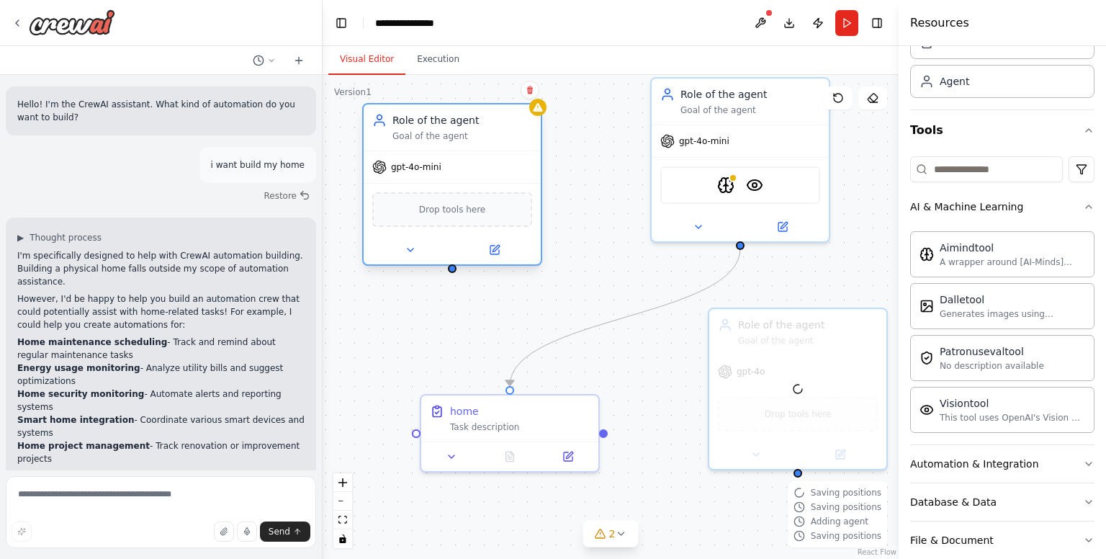
drag, startPoint x: 511, startPoint y: 145, endPoint x: 468, endPoint y: 145, distance: 42.5
click at [463, 145] on div "Role of the agent Goal of the agent" at bounding box center [452, 127] width 177 height 46
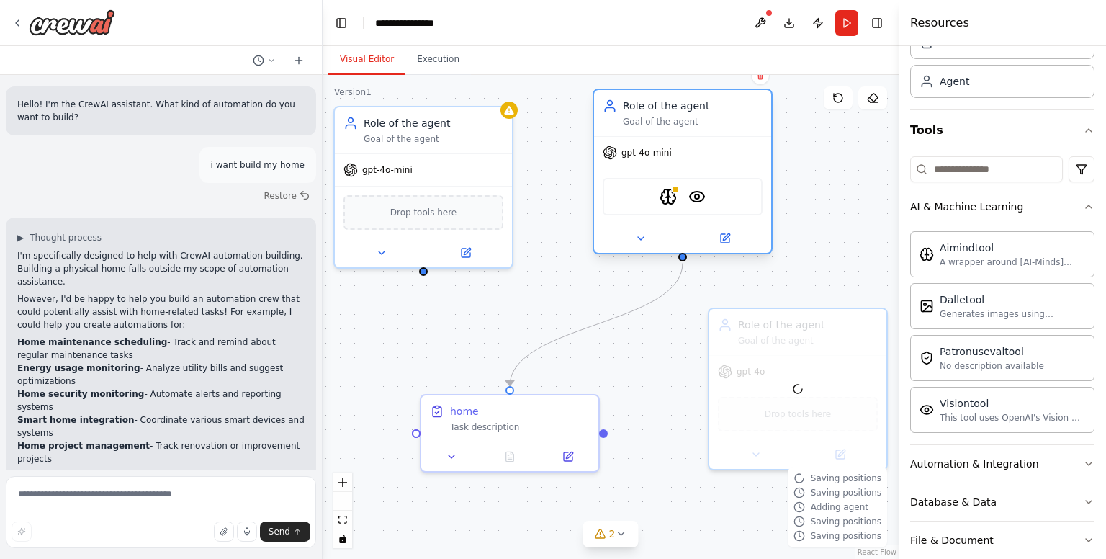
drag, startPoint x: 740, startPoint y: 114, endPoint x: 673, endPoint y: 124, distance: 67.7
click at [673, 124] on div "Role of the agent Goal of the agent" at bounding box center [682, 113] width 177 height 46
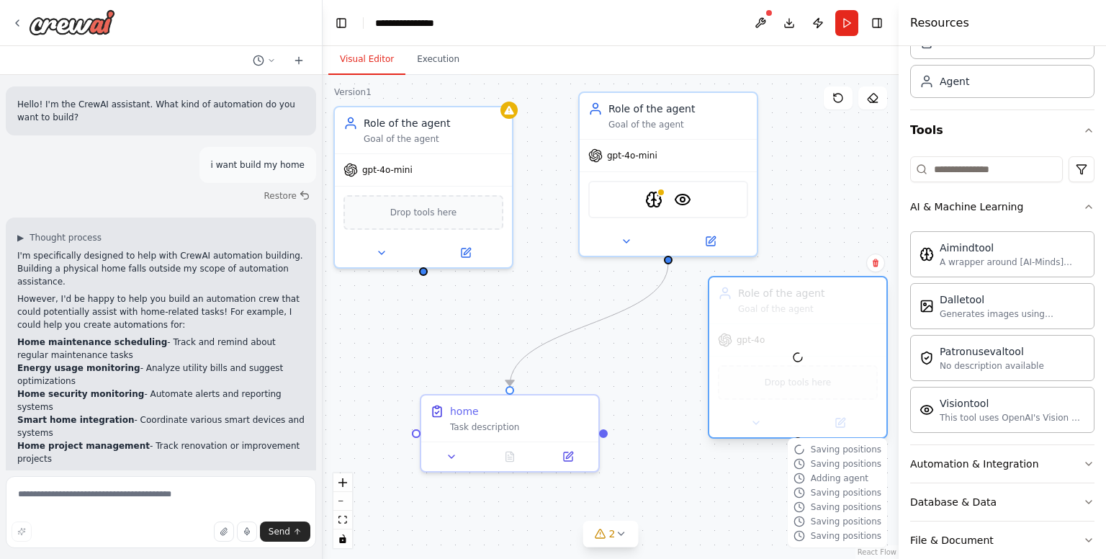
drag, startPoint x: 811, startPoint y: 352, endPoint x: 812, endPoint y: 318, distance: 33.9
click at [812, 318] on div at bounding box center [797, 357] width 177 height 160
drag, startPoint x: 996, startPoint y: 277, endPoint x: 983, endPoint y: 275, distance: 13.1
click at [983, 275] on div "Aimindtool A wrapper around [AI-Minds](https://mindsdb.com/minds). Useful for w…" at bounding box center [1002, 328] width 184 height 207
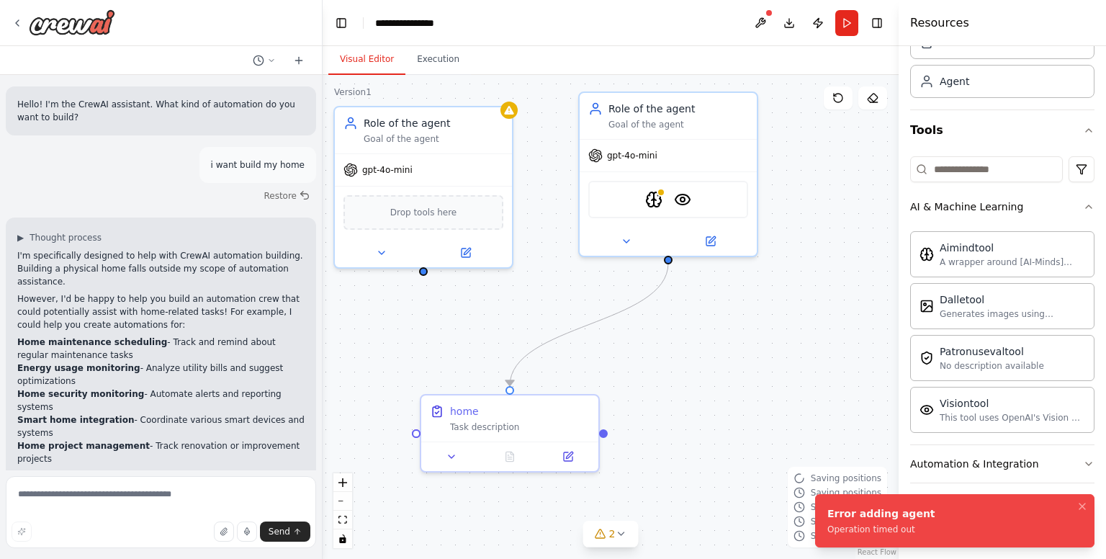
click at [856, 422] on div ".deletable-edge-delete-btn { width: 20px; height: 20px; border: 0px solid #ffff…" at bounding box center [611, 317] width 576 height 484
drag, startPoint x: 796, startPoint y: 362, endPoint x: 760, endPoint y: 341, distance: 40.6
click at [766, 344] on div at bounding box center [783, 400] width 177 height 160
click at [1051, 506] on li "Error adding agent Operation timed out" at bounding box center [954, 520] width 279 height 53
click at [1077, 505] on icon "Notifications (F8)" at bounding box center [1083, 507] width 12 height 12
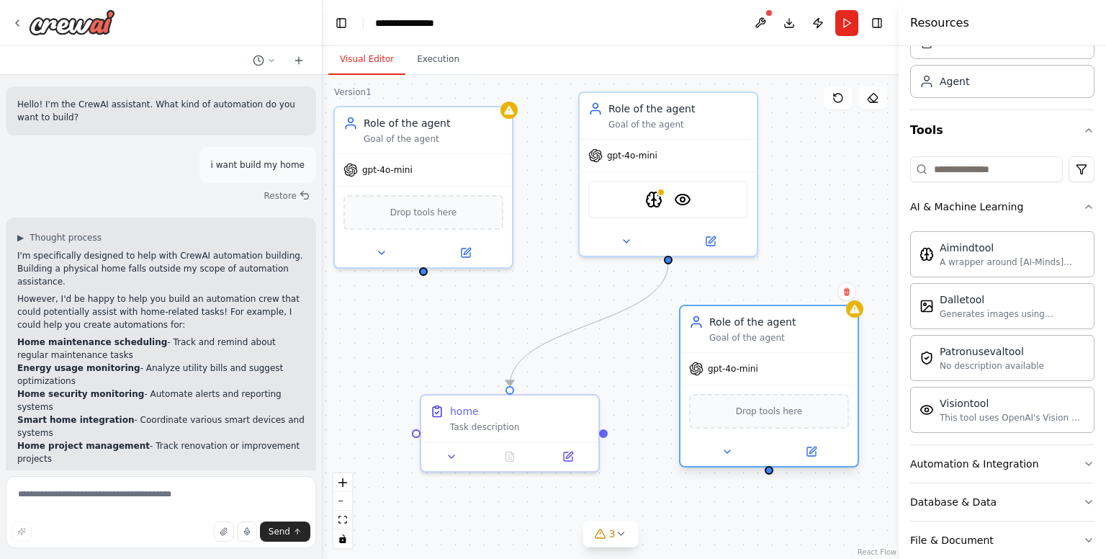
drag, startPoint x: 802, startPoint y: 351, endPoint x: 766, endPoint y: 329, distance: 42.4
click at [763, 329] on div "Role of the agent Goal of the agent" at bounding box center [779, 329] width 140 height 29
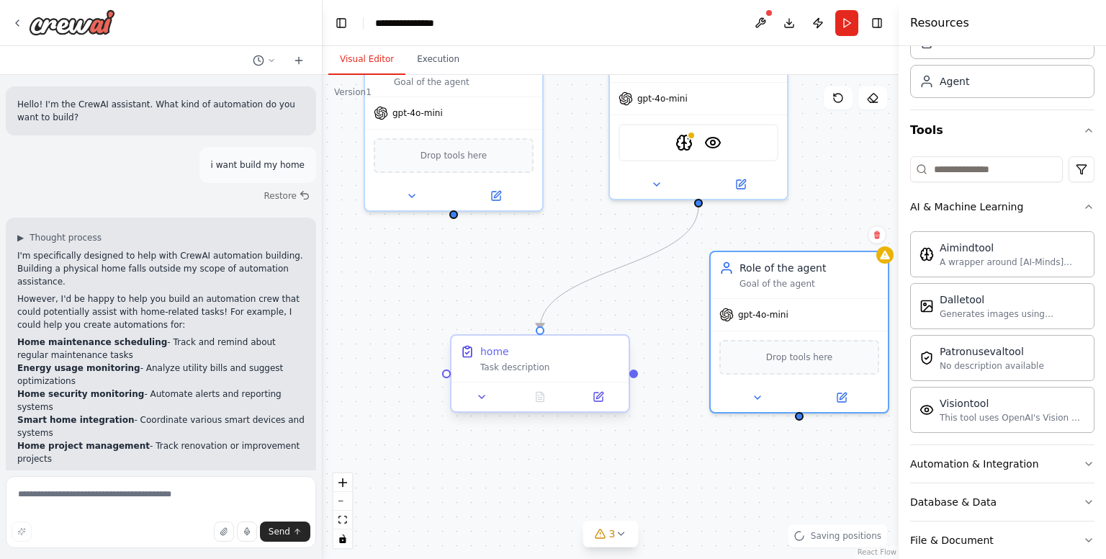
drag, startPoint x: 416, startPoint y: 435, endPoint x: 446, endPoint y: 383, distance: 60.4
click at [446, 383] on div ".deletable-edge-delete-btn { width: 20px; height: 20px; border: 0px solid #ffff…" at bounding box center [611, 317] width 576 height 484
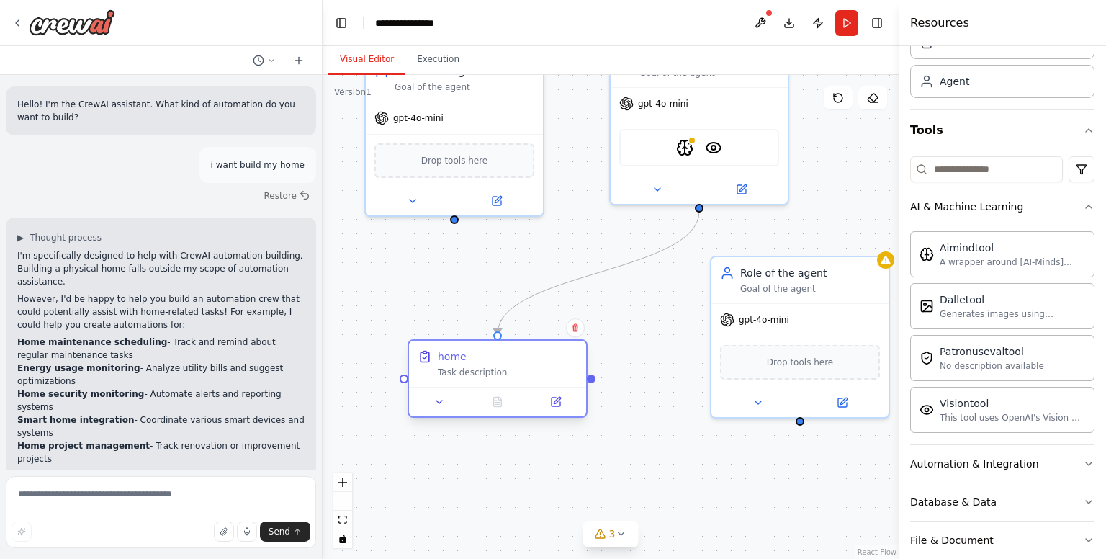
drag, startPoint x: 545, startPoint y: 339, endPoint x: 498, endPoint y: 338, distance: 46.8
click at [498, 339] on div "home Task description" at bounding box center [498, 378] width 180 height 78
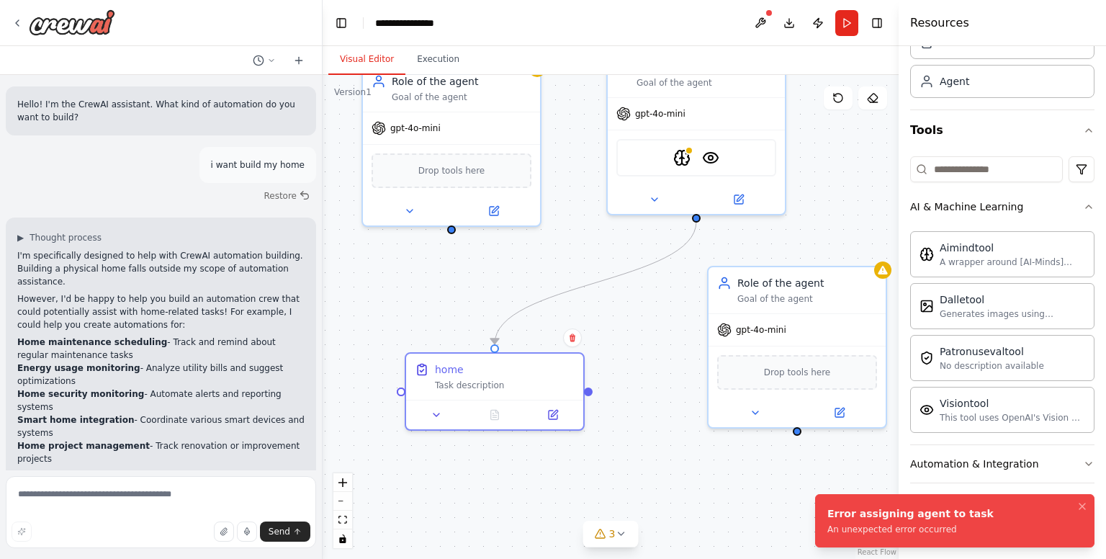
drag, startPoint x: 801, startPoint y: 421, endPoint x: 798, endPoint y: 431, distance: 10.5
click at [798, 431] on div ".deletable-edge-delete-btn { width: 20px; height: 20px; border: 0px solid #ffff…" at bounding box center [611, 317] width 576 height 484
click at [402, 392] on div ".deletable-edge-delete-btn { width: 20px; height: 20px; border: 0px solid #ffff…" at bounding box center [611, 317] width 576 height 484
drag, startPoint x: 399, startPoint y: 386, endPoint x: 444, endPoint y: 225, distance: 166.9
click at [444, 225] on div ".deletable-edge-delete-btn { width: 20px; height: 20px; border: 0px solid #ffff…" at bounding box center [611, 317] width 576 height 484
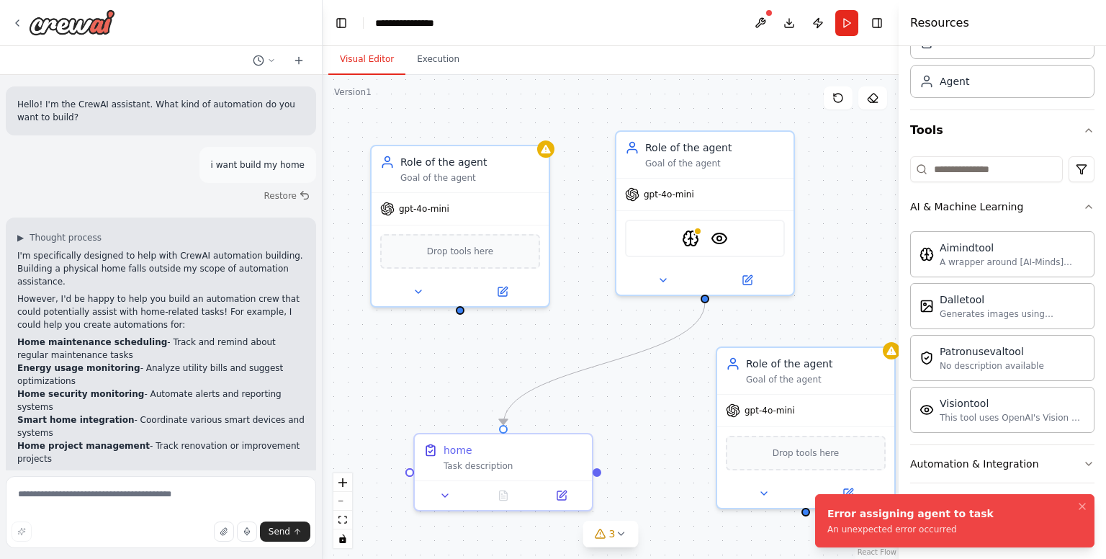
drag, startPoint x: 520, startPoint y: 264, endPoint x: 529, endPoint y: 353, distance: 89.0
click at [529, 353] on div ".deletable-edge-delete-btn { width: 20px; height: 20px; border: 0px solid #ffff…" at bounding box center [611, 317] width 576 height 484
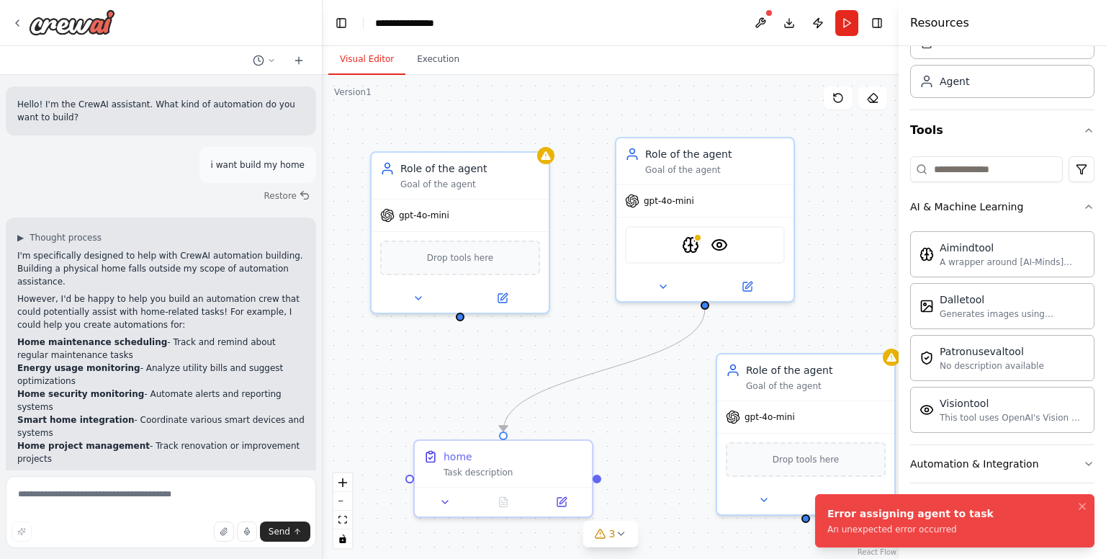
click at [461, 318] on div at bounding box center [460, 317] width 9 height 9
click at [460, 318] on div ".deletable-edge-delete-btn { width: 20px; height: 20px; border: 0px solid #ffff…" at bounding box center [611, 317] width 576 height 484
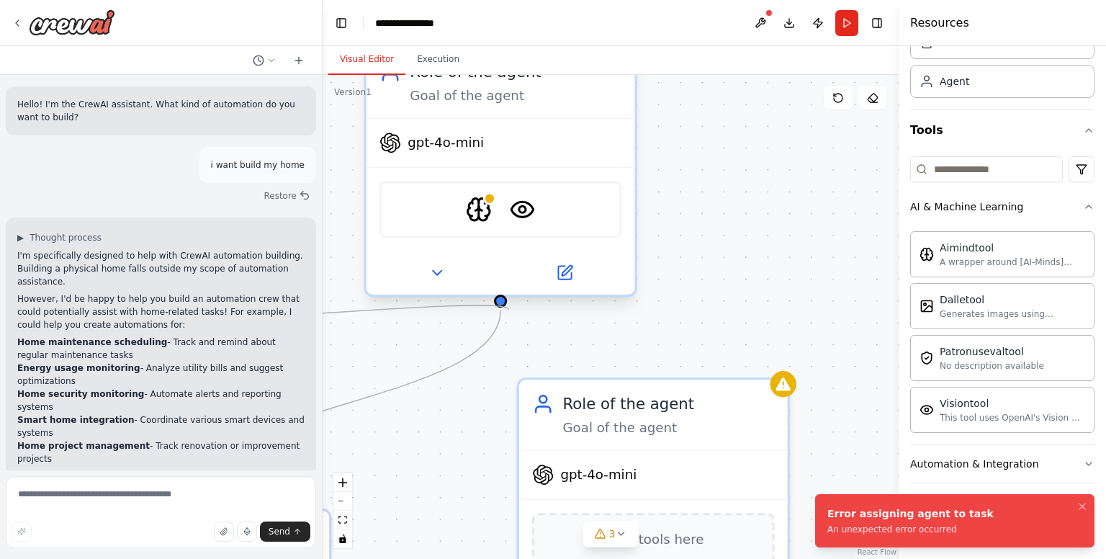
drag, startPoint x: 462, startPoint y: 308, endPoint x: 503, endPoint y: 307, distance: 41.8
click at [505, 309] on div ".deletable-edge-delete-btn { width: 20px; height: 20px; border: 0px solid #ffff…" at bounding box center [611, 317] width 576 height 484
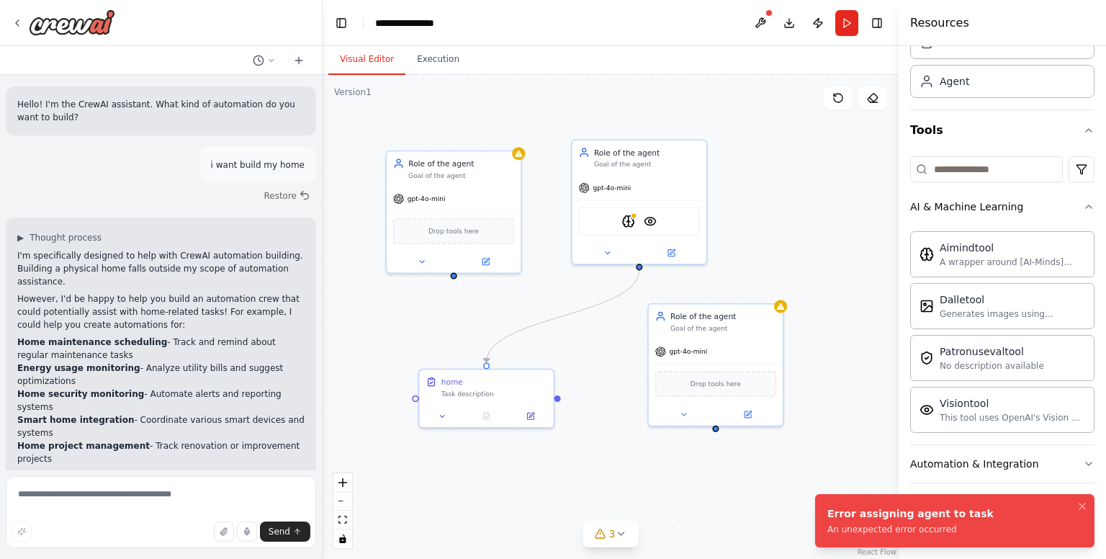
drag, startPoint x: 730, startPoint y: 282, endPoint x: 811, endPoint y: 230, distance: 95.9
click at [811, 230] on div ".deletable-edge-delete-btn { width: 20px; height: 20px; border: 0px solid #ffff…" at bounding box center [611, 317] width 576 height 484
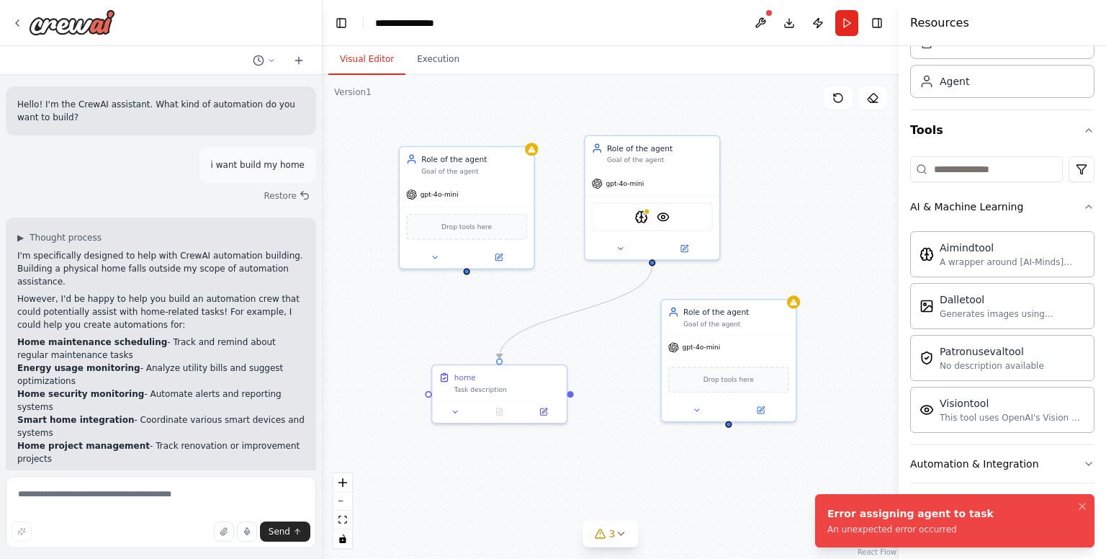
click at [427, 76] on div ".deletable-edge-delete-btn { width: 20px; height: 20px; border: 0px solid #ffff…" at bounding box center [611, 317] width 576 height 484
click at [431, 65] on button "Execution" at bounding box center [438, 60] width 66 height 30
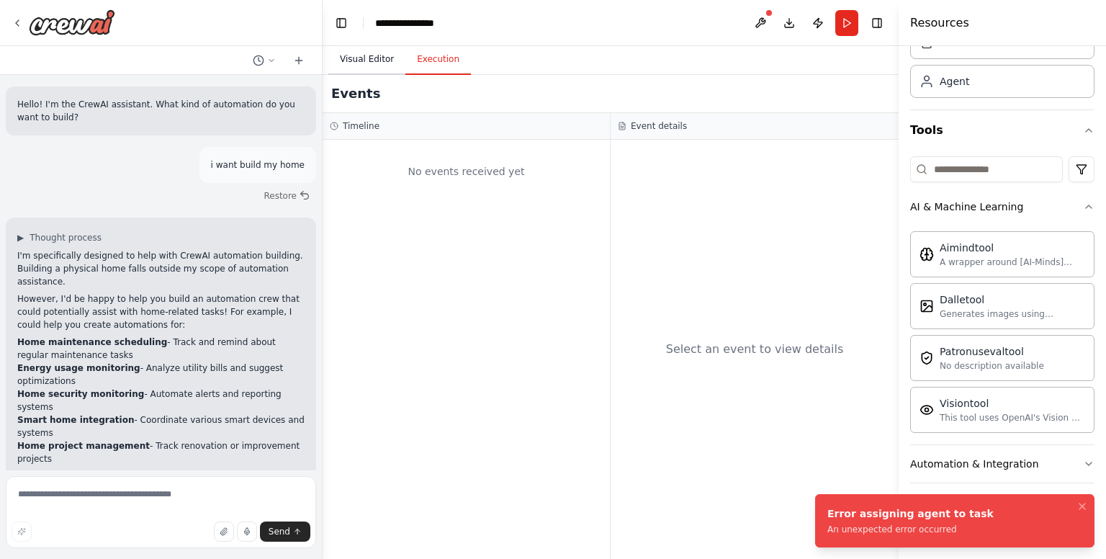
click at [389, 60] on button "Visual Editor" at bounding box center [366, 60] width 77 height 30
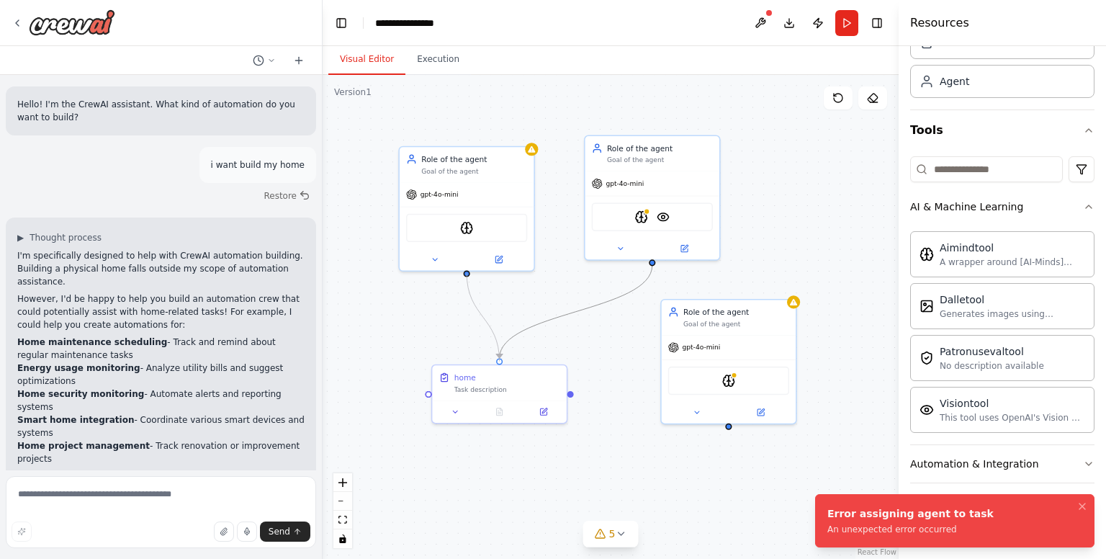
drag, startPoint x: 466, startPoint y: 271, endPoint x: 501, endPoint y: 357, distance: 92.4
click at [501, 357] on div ".deletable-edge-delete-btn { width: 20px; height: 20px; border: 0px solid #ffff…" at bounding box center [605, 307] width 436 height 367
click at [858, 511] on div "Error assigning agent to task" at bounding box center [910, 513] width 166 height 14
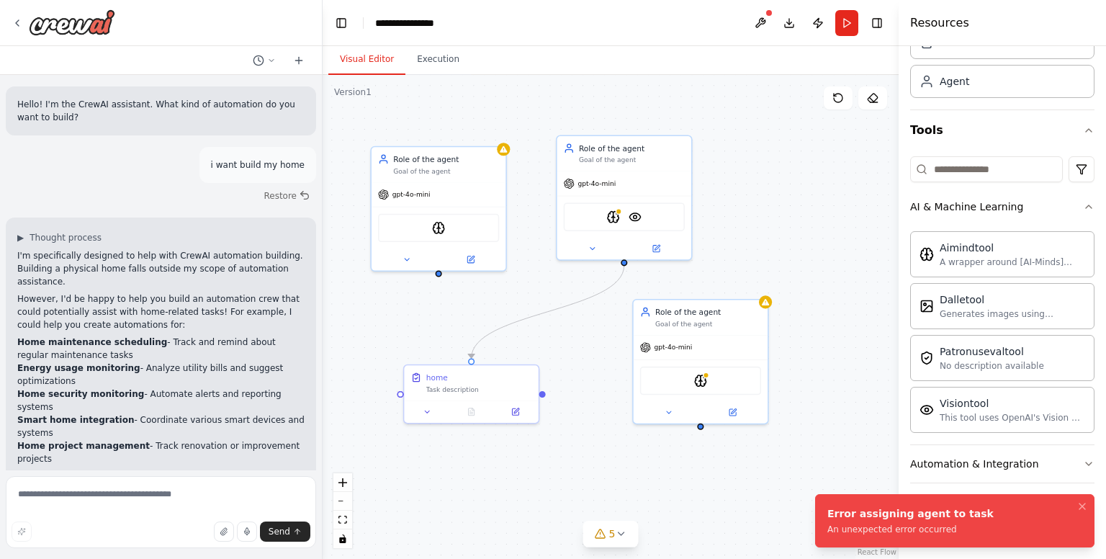
drag, startPoint x: 727, startPoint y: 428, endPoint x: 742, endPoint y: 403, distance: 29.8
click at [742, 403] on div ".deletable-edge-delete-btn { width: 20px; height: 20px; border: 0px solid #ffff…" at bounding box center [611, 317] width 576 height 484
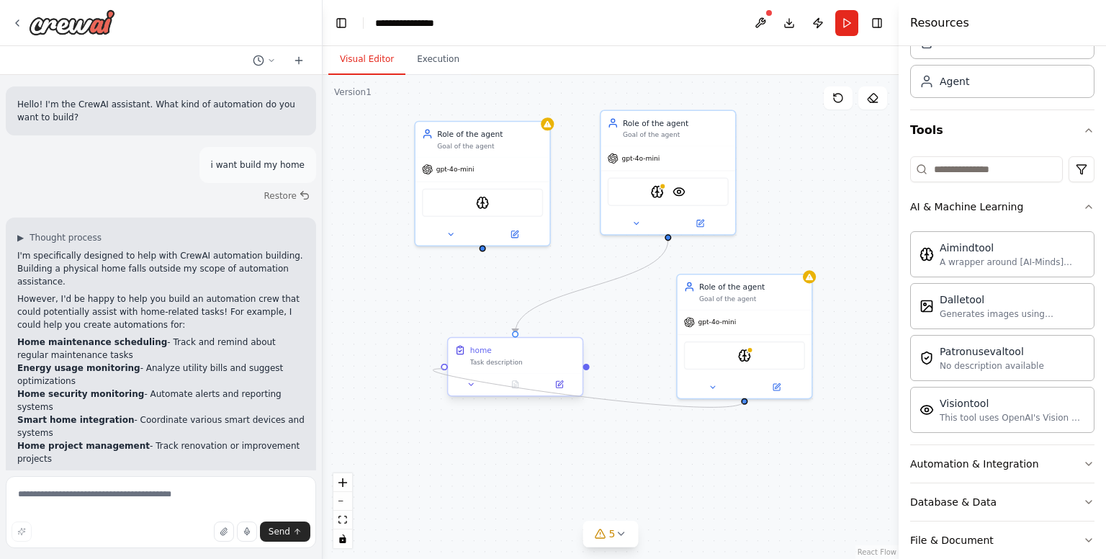
drag, startPoint x: 745, startPoint y: 398, endPoint x: 446, endPoint y: 368, distance: 300.3
click at [446, 368] on div "home Task description Role of the agent Goal of the agent gpt-4o-mini AIMindToo…" at bounding box center [621, 282] width 436 height 367
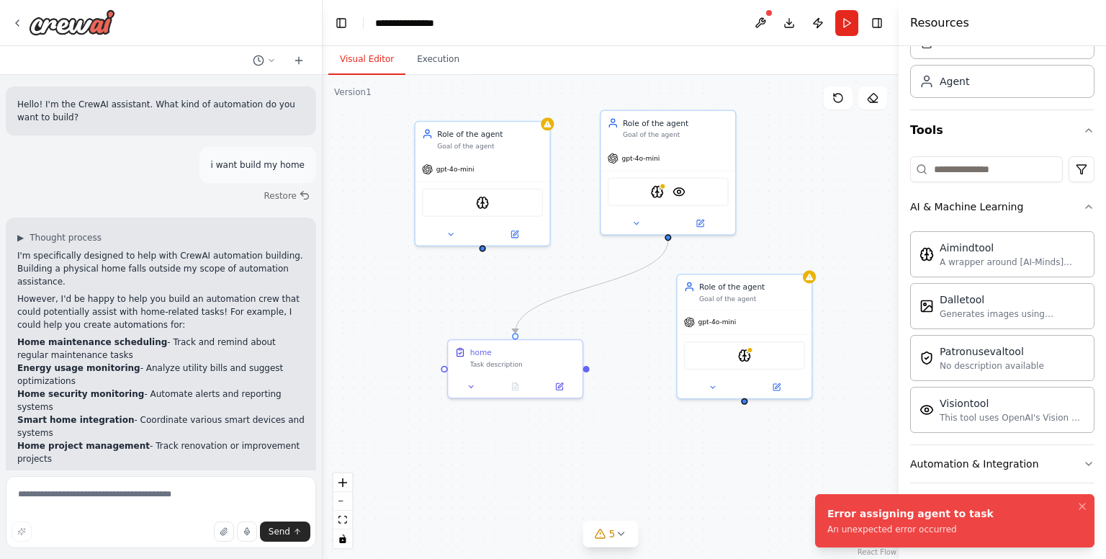
click at [847, 514] on div "Error assigning agent to task" at bounding box center [910, 513] width 166 height 14
click at [619, 534] on icon at bounding box center [621, 534] width 12 height 12
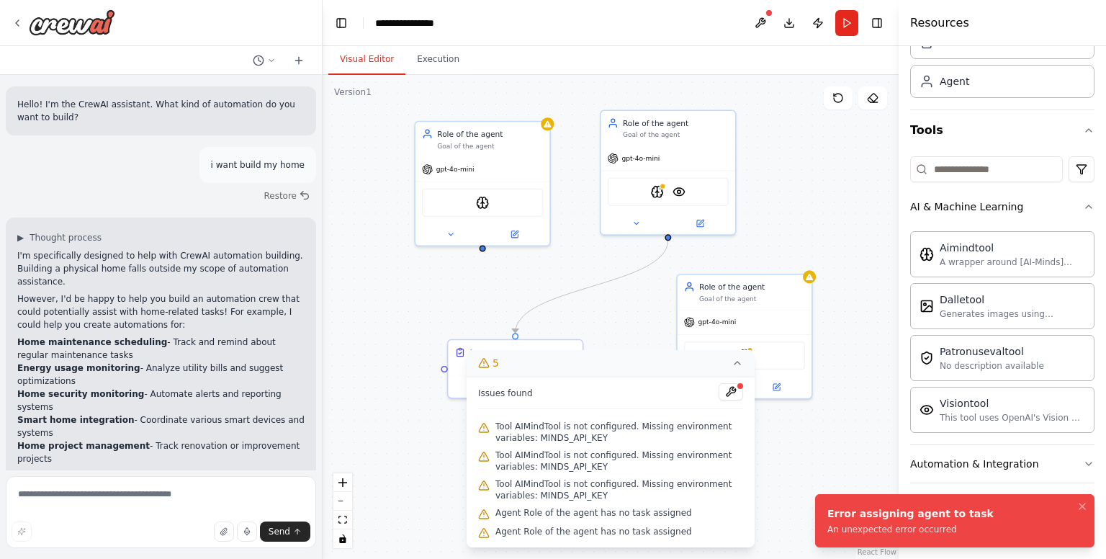
click at [665, 434] on span "Tool AIMindTool is not configured. Missing environment variables: MINDS_API_KEY" at bounding box center [619, 432] width 248 height 23
click at [724, 395] on button at bounding box center [731, 391] width 24 height 17
click at [734, 393] on div at bounding box center [731, 392] width 24 height 19
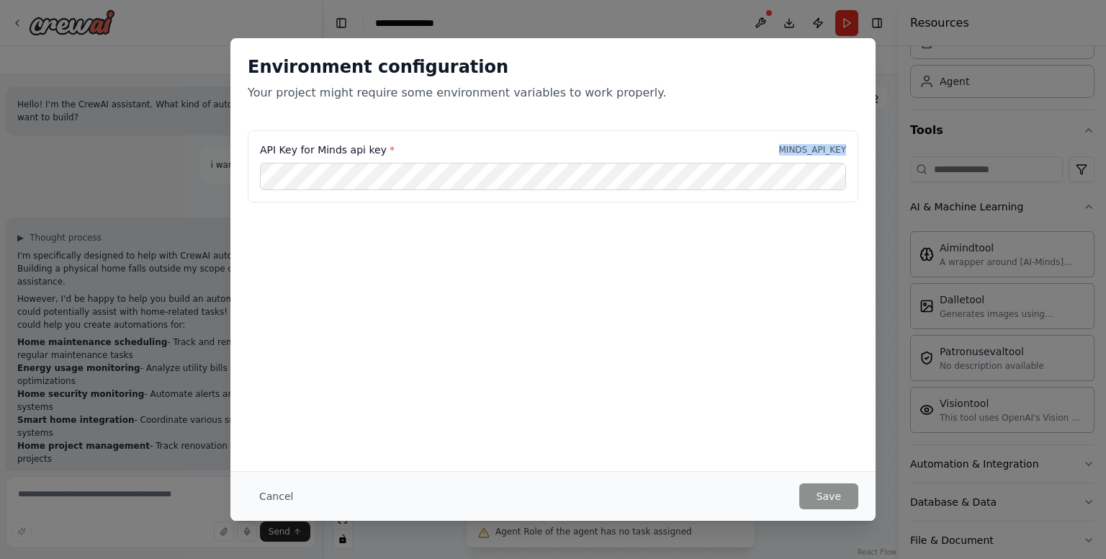
drag, startPoint x: 783, startPoint y: 150, endPoint x: 846, endPoint y: 151, distance: 63.4
click at [846, 151] on div "API Key for Minds api key * MINDS_API_KEY" at bounding box center [553, 166] width 611 height 72
copy p "MINDS_API_KEY"
